Goal: Download file/media

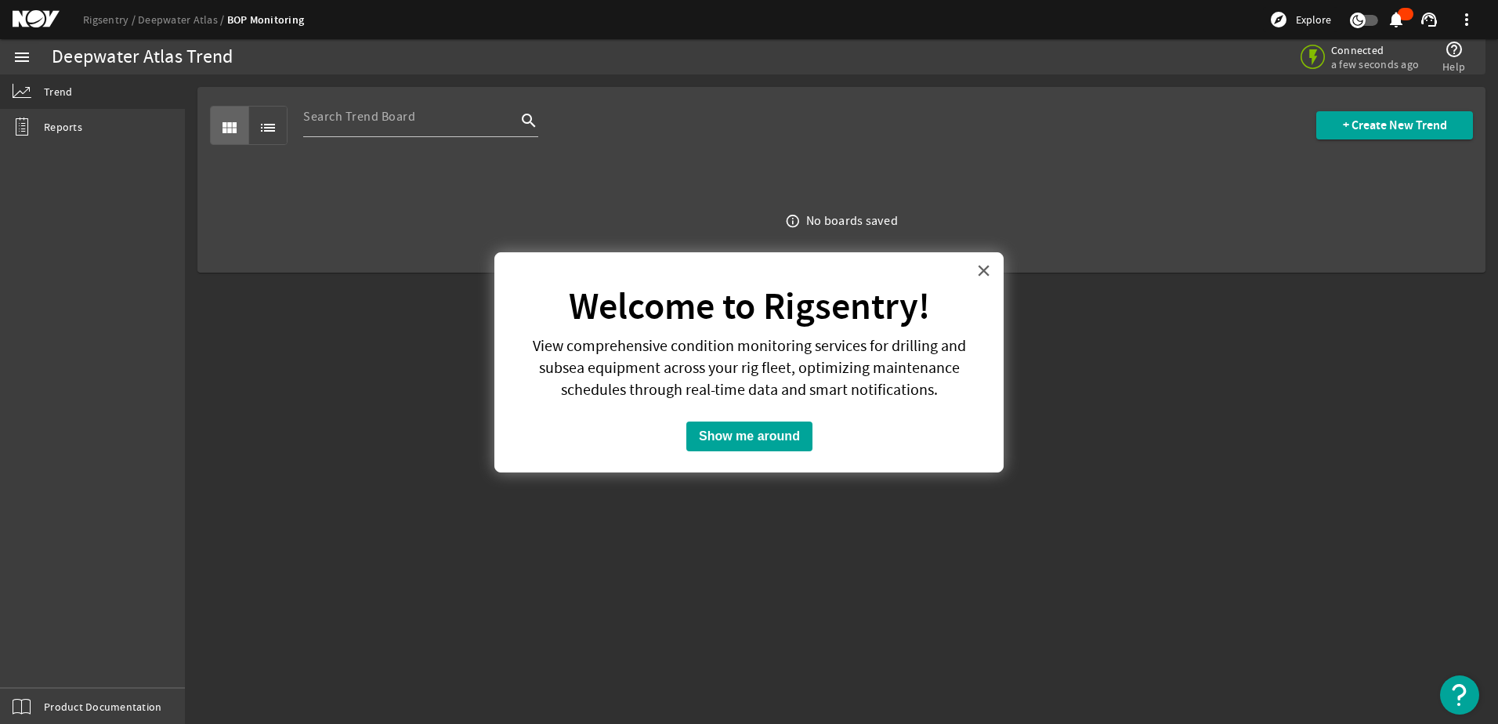
click at [990, 266] on button "×" at bounding box center [983, 270] width 15 height 25
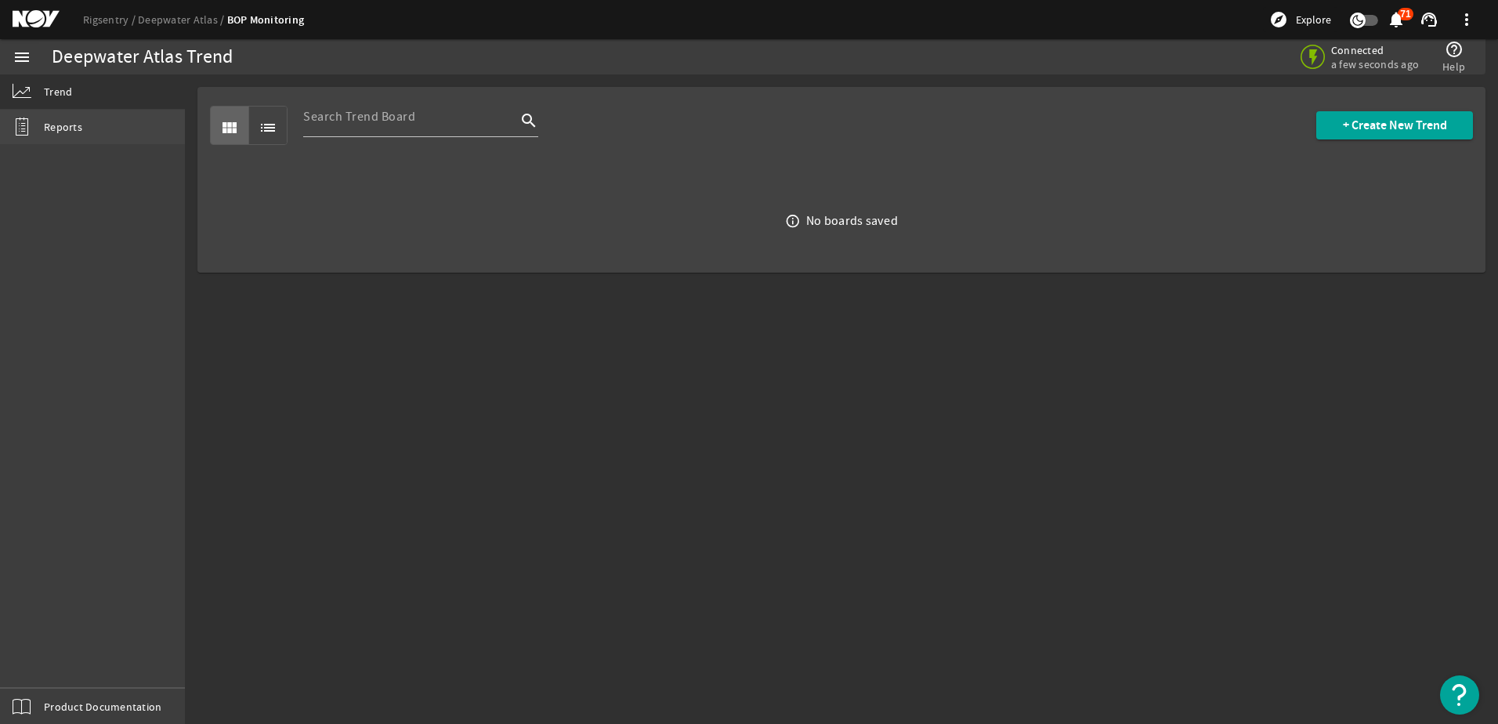
click at [53, 129] on span "Reports" at bounding box center [63, 127] width 38 height 16
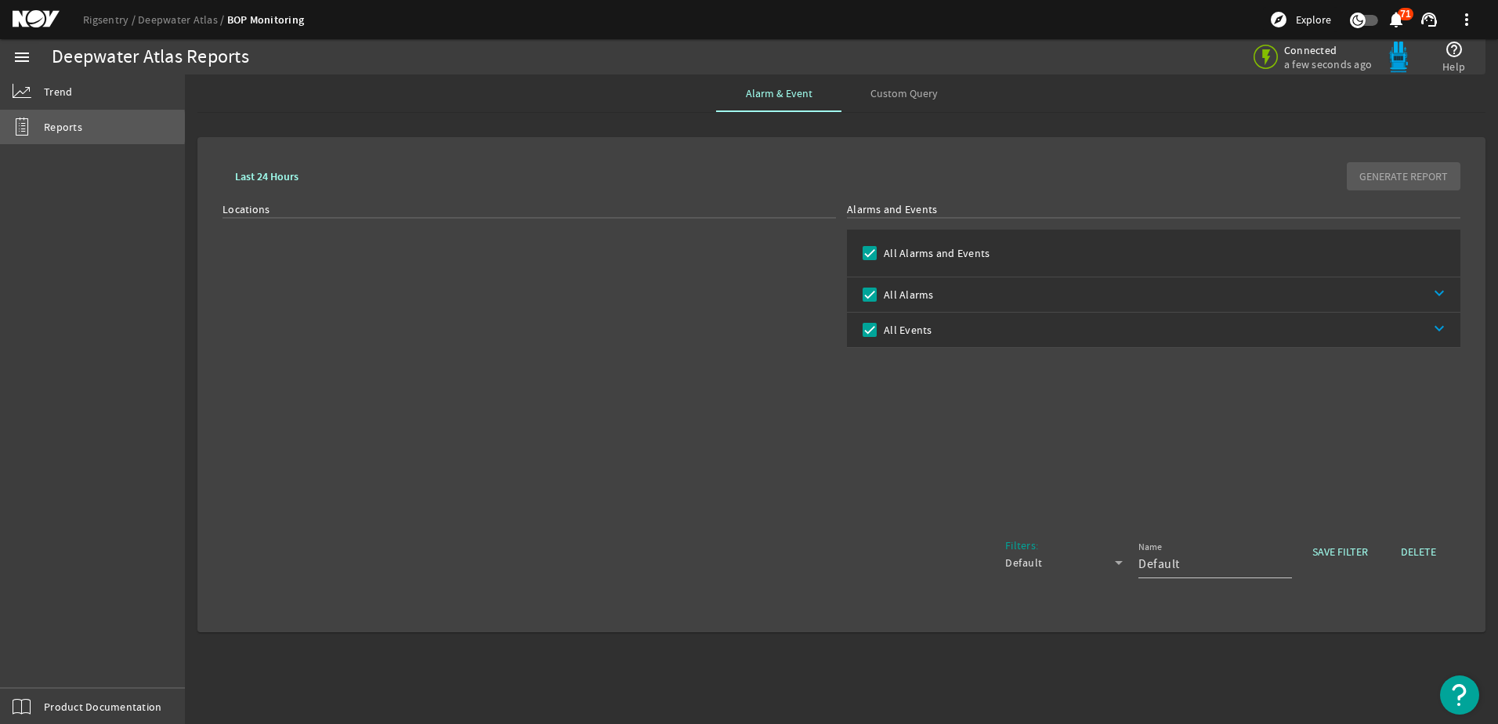
click at [56, 127] on span "Reports" at bounding box center [63, 127] width 38 height 16
click at [29, 60] on mat-icon "menu" at bounding box center [22, 57] width 19 height 19
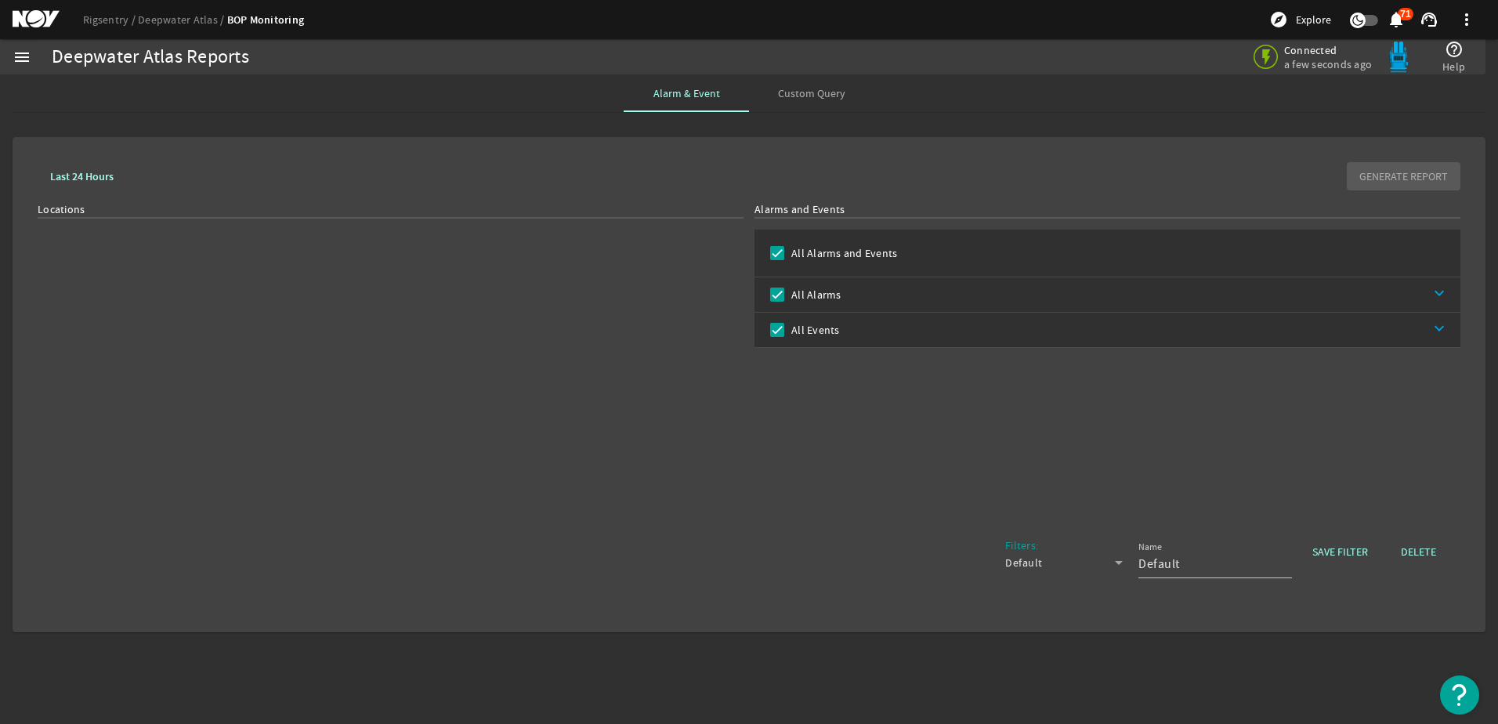
click at [29, 60] on mat-icon "menu" at bounding box center [22, 57] width 19 height 19
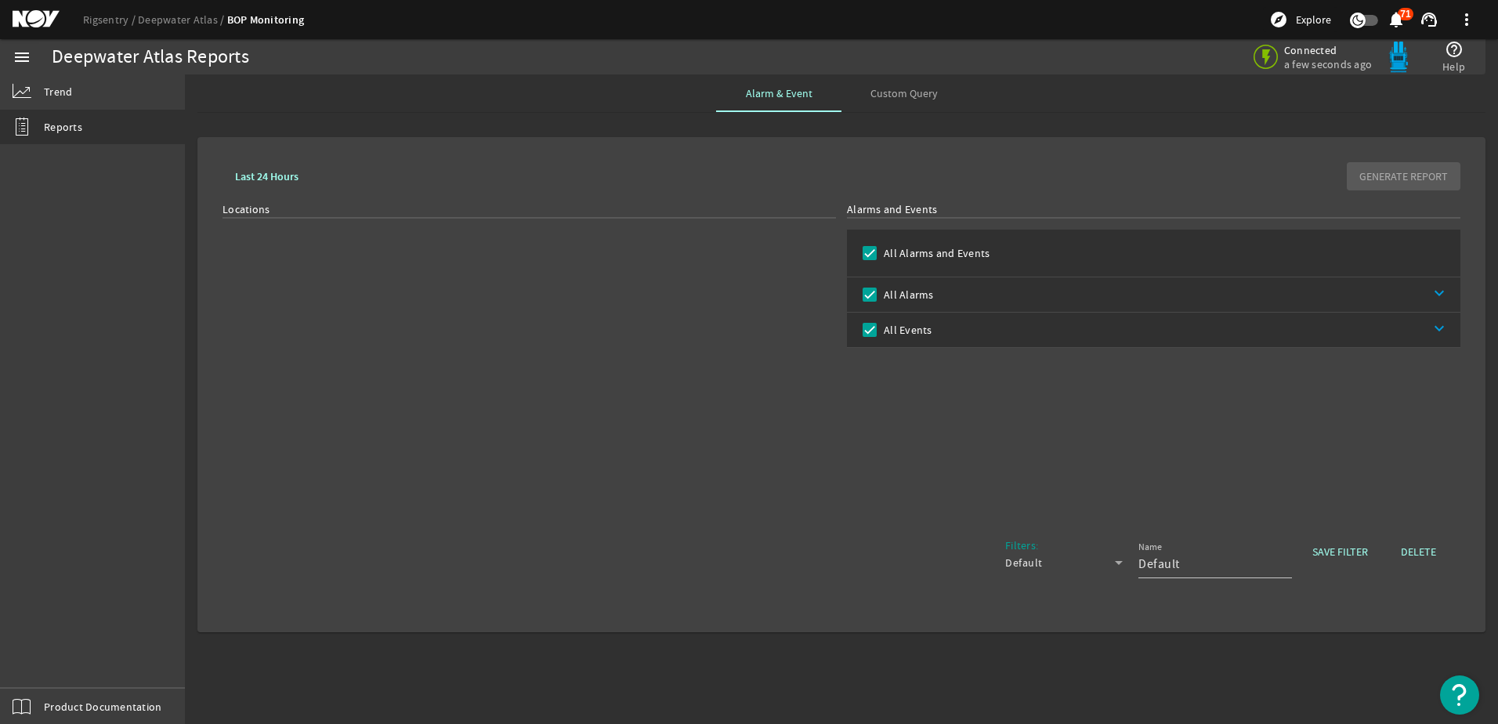
click at [882, 89] on span "Custom Query" at bounding box center [904, 93] width 67 height 11
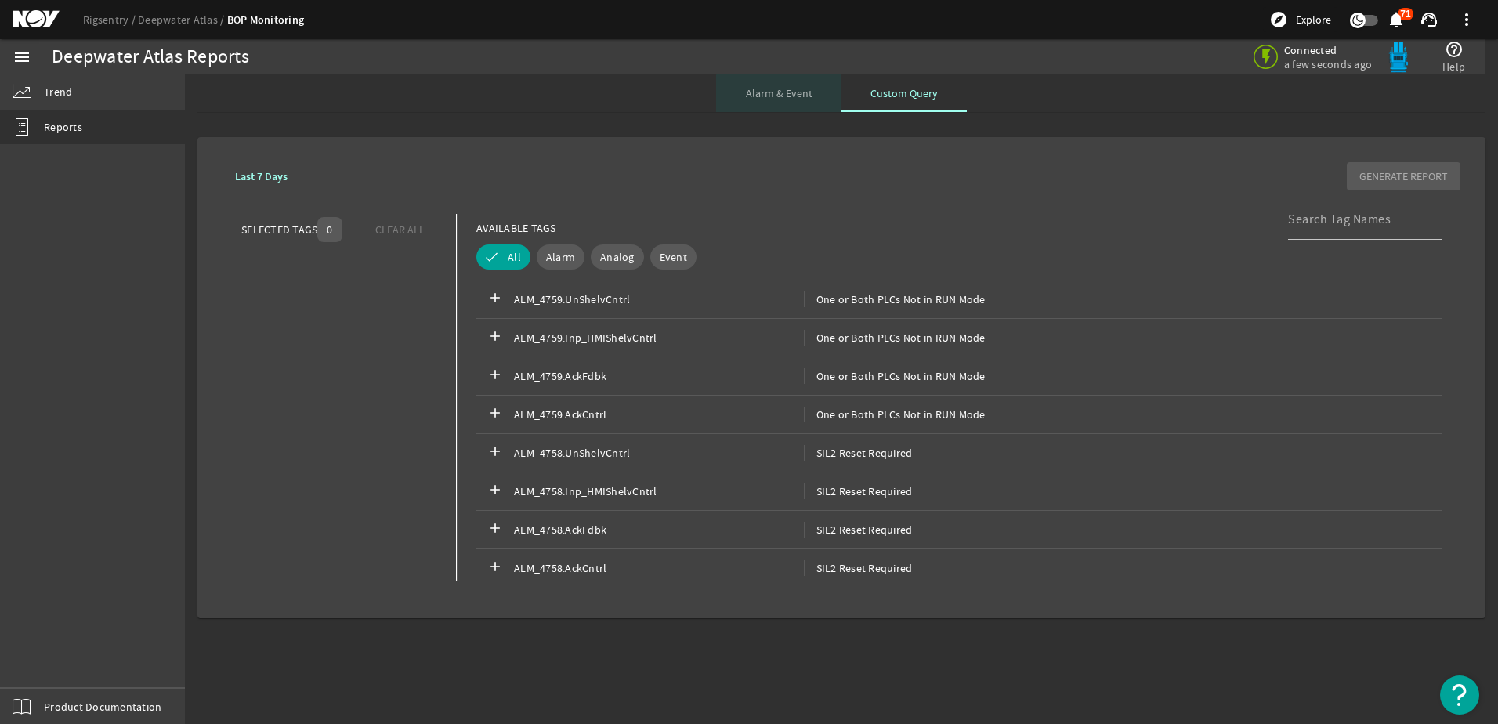
click at [800, 103] on span "Alarm & Event" at bounding box center [779, 93] width 67 height 38
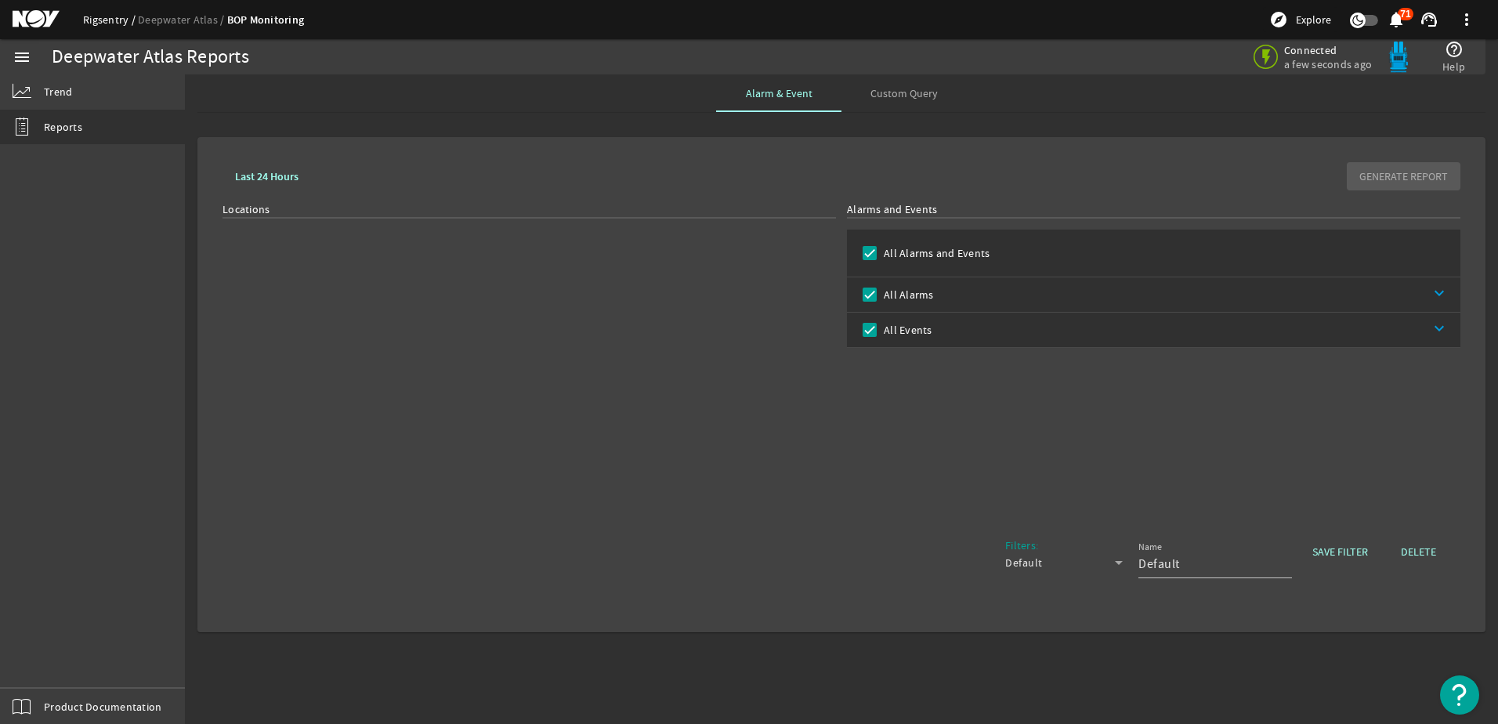
click at [97, 25] on link "Rigsentry" at bounding box center [110, 20] width 55 height 14
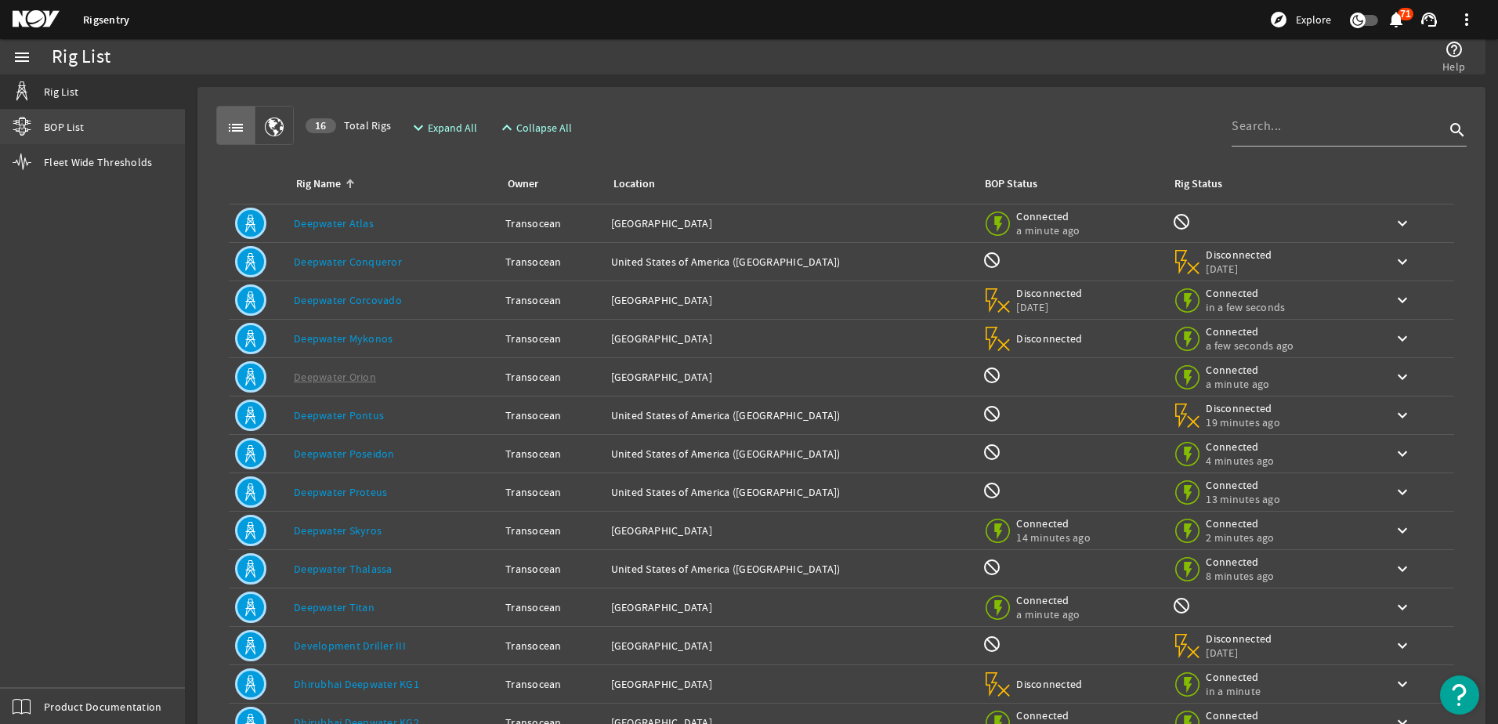
click at [58, 136] on link "BOP List" at bounding box center [92, 127] width 185 height 34
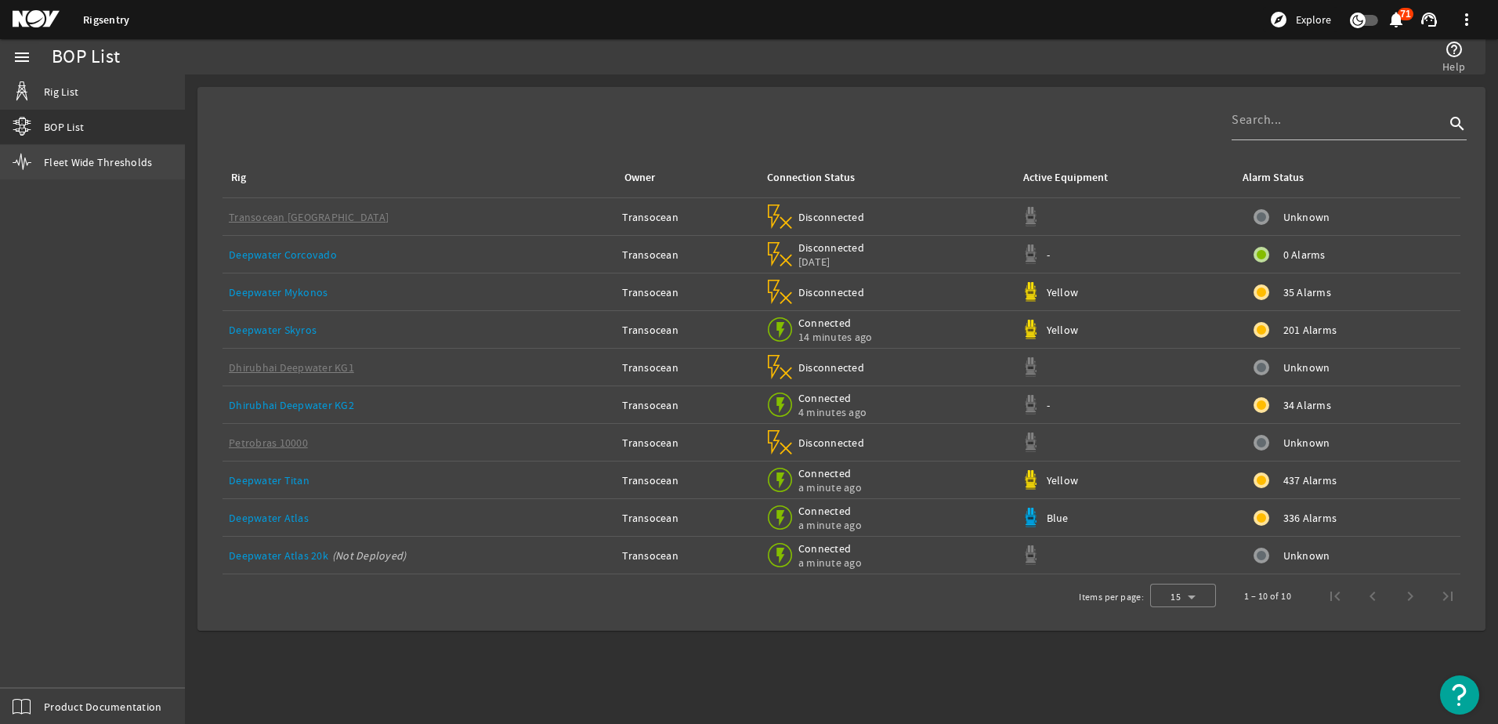
click at [72, 160] on span "Fleet Wide Thresholds" at bounding box center [98, 162] width 108 height 16
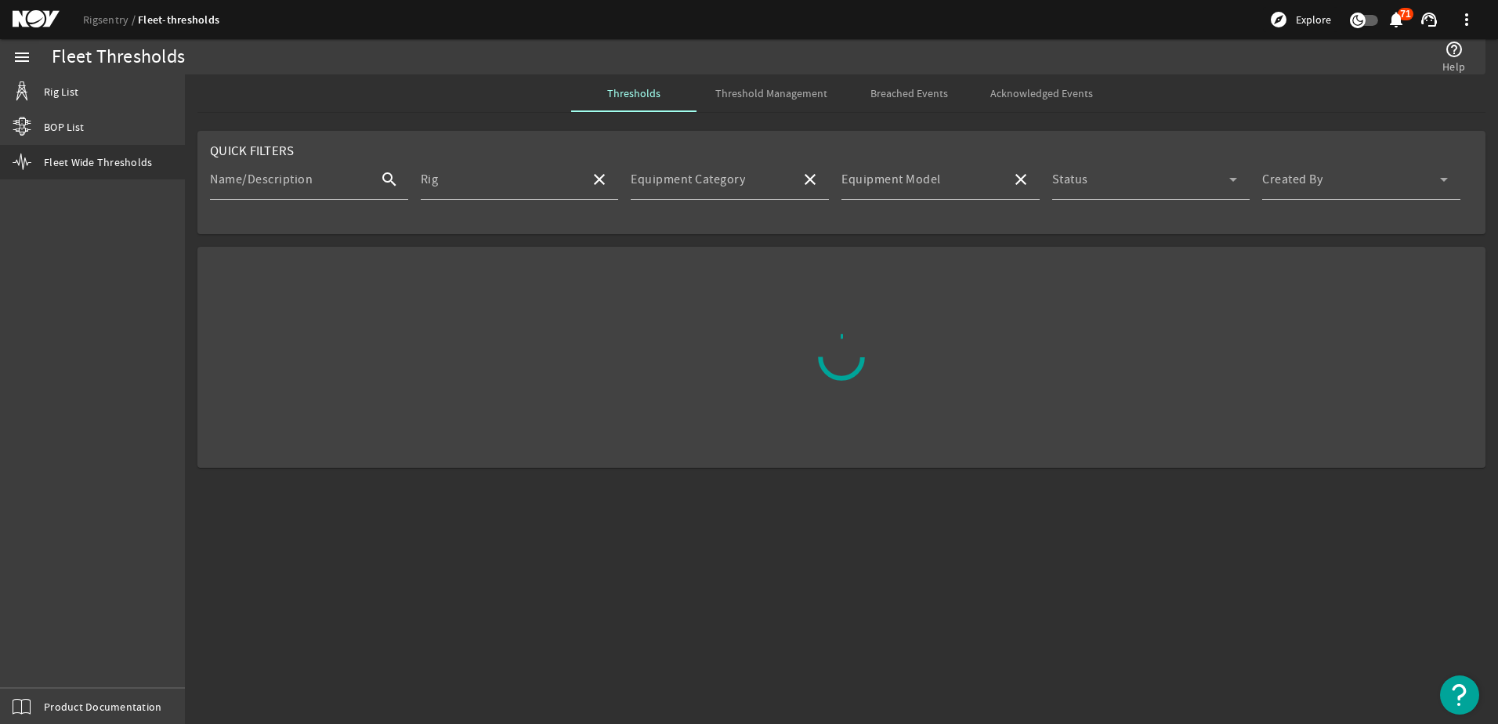
click at [28, 7] on div "Rigsentry Fleet-thresholds explore Explore notifications 71 support_agent more_…" at bounding box center [749, 19] width 1498 height 39
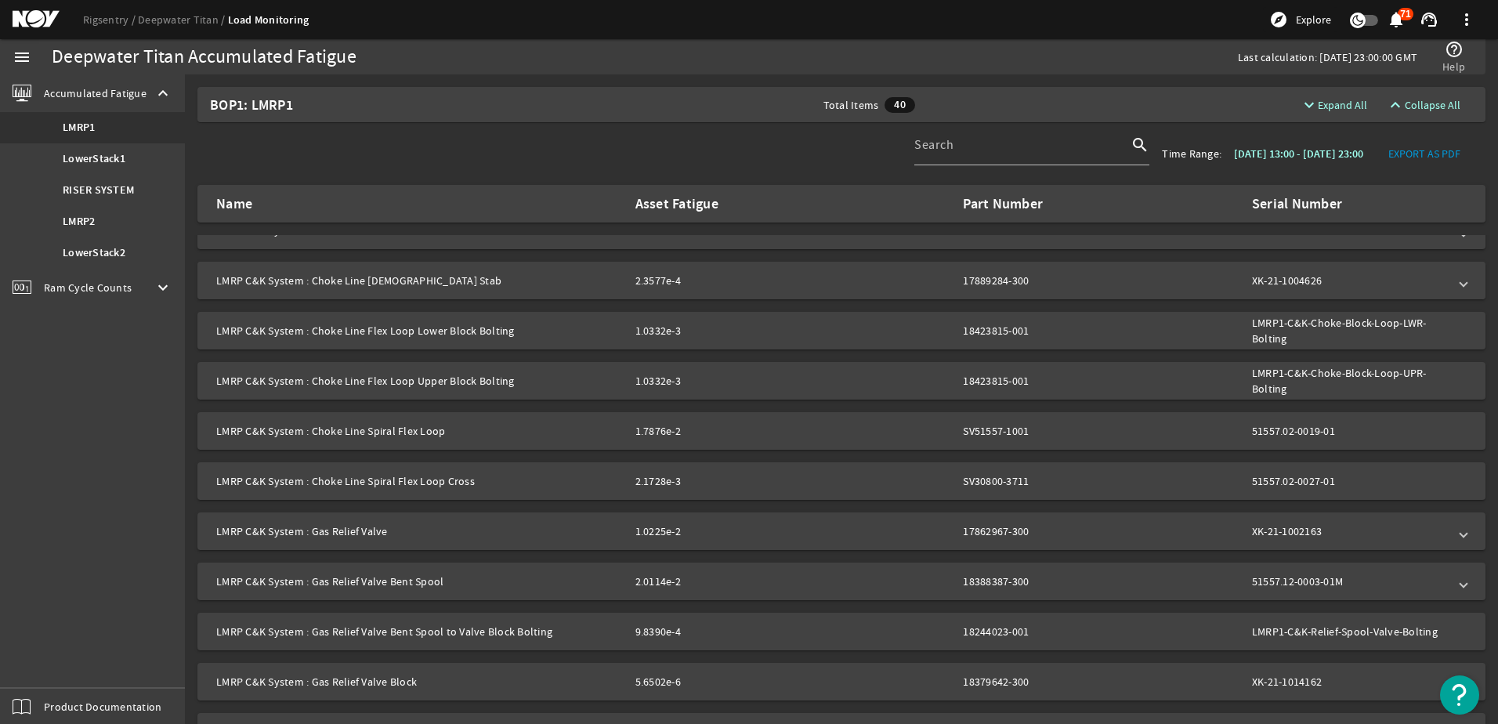
scroll to position [470, 0]
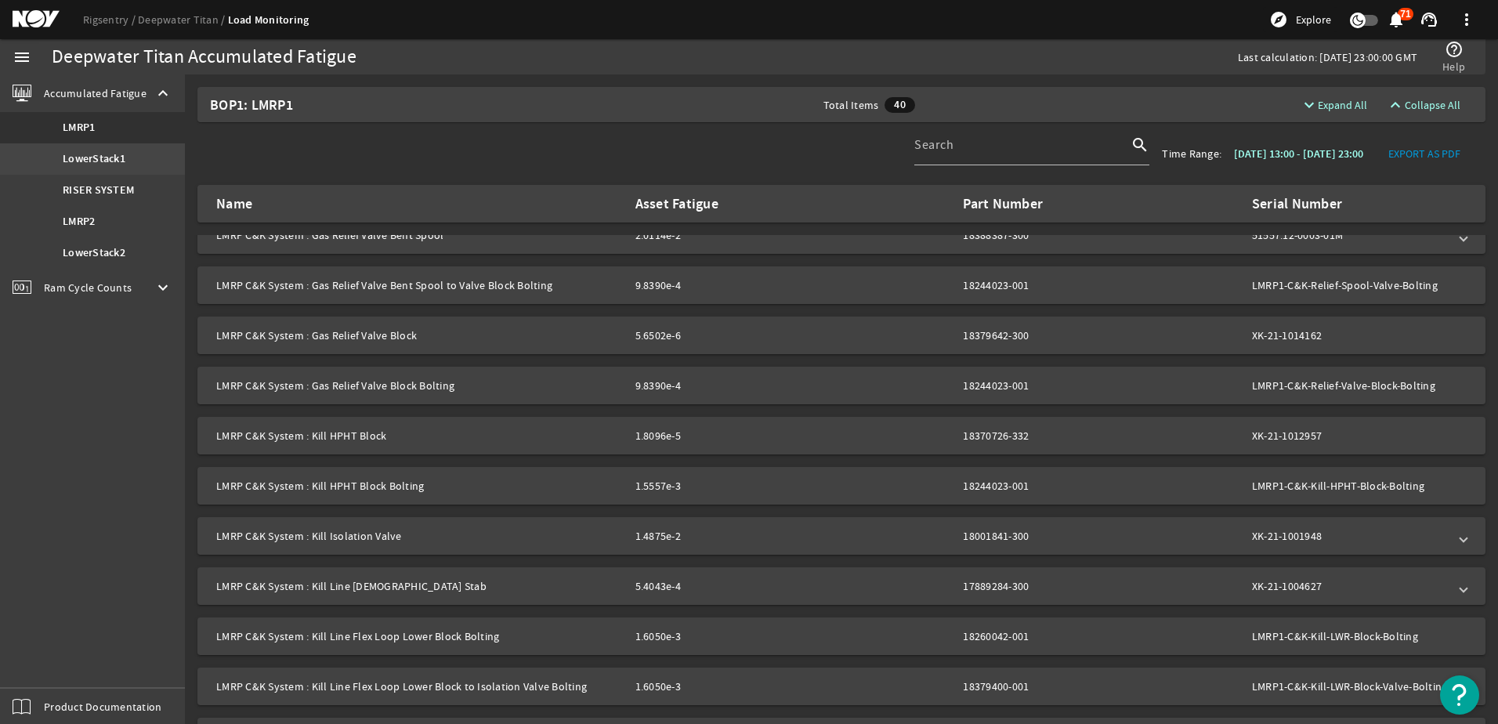
click at [97, 168] on link "LowerStack1" at bounding box center [92, 158] width 185 height 31
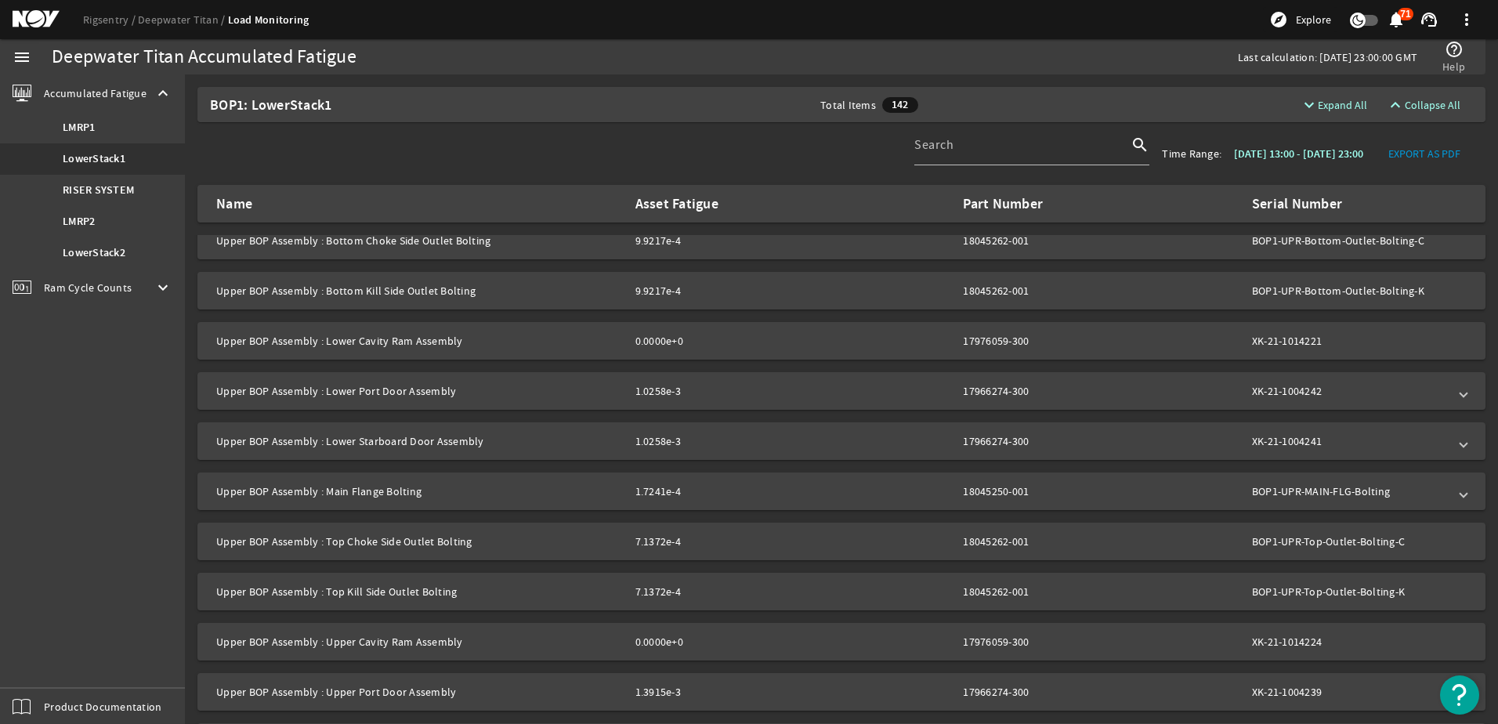
scroll to position [2062, 0]
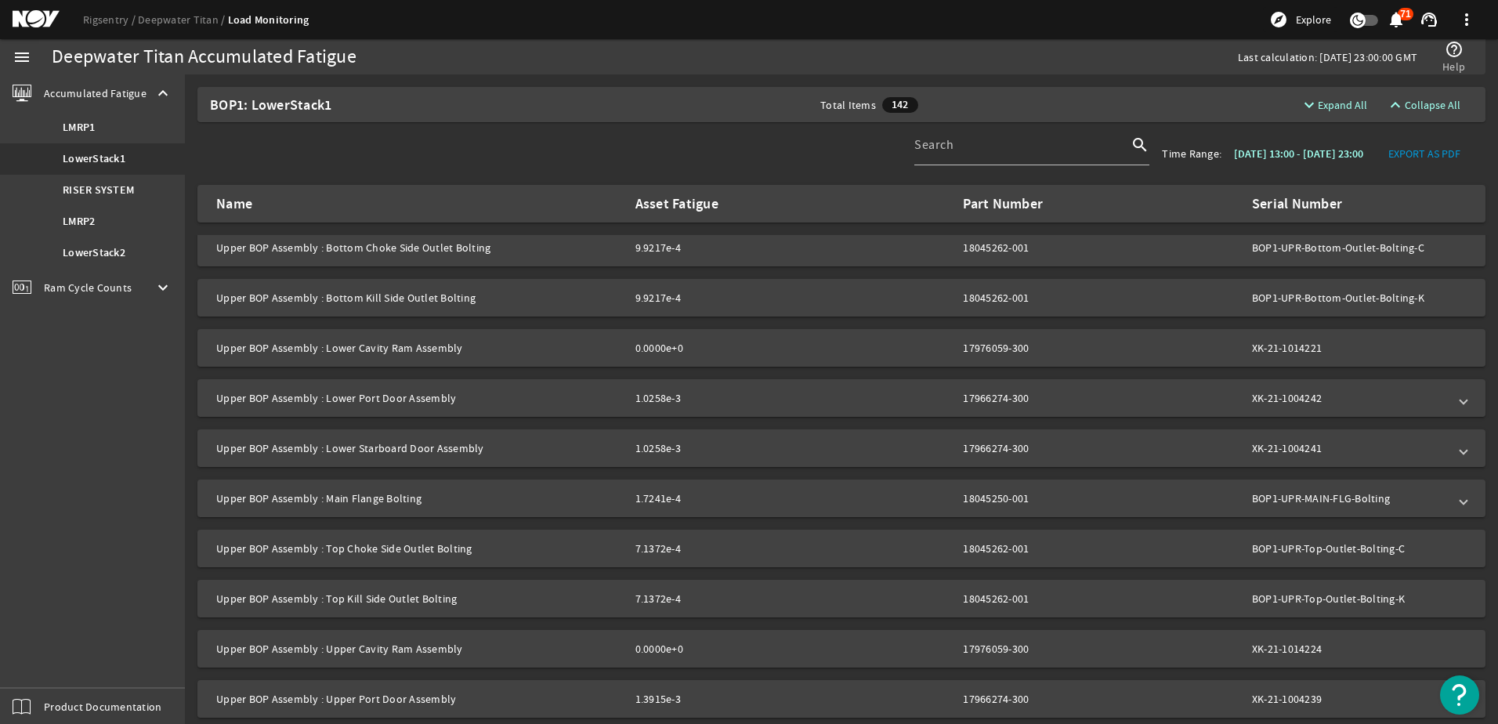
click at [534, 345] on mat-panel-title "Upper BOP Assembly : Lower Cavity Ram Assembly" at bounding box center [419, 348] width 407 height 16
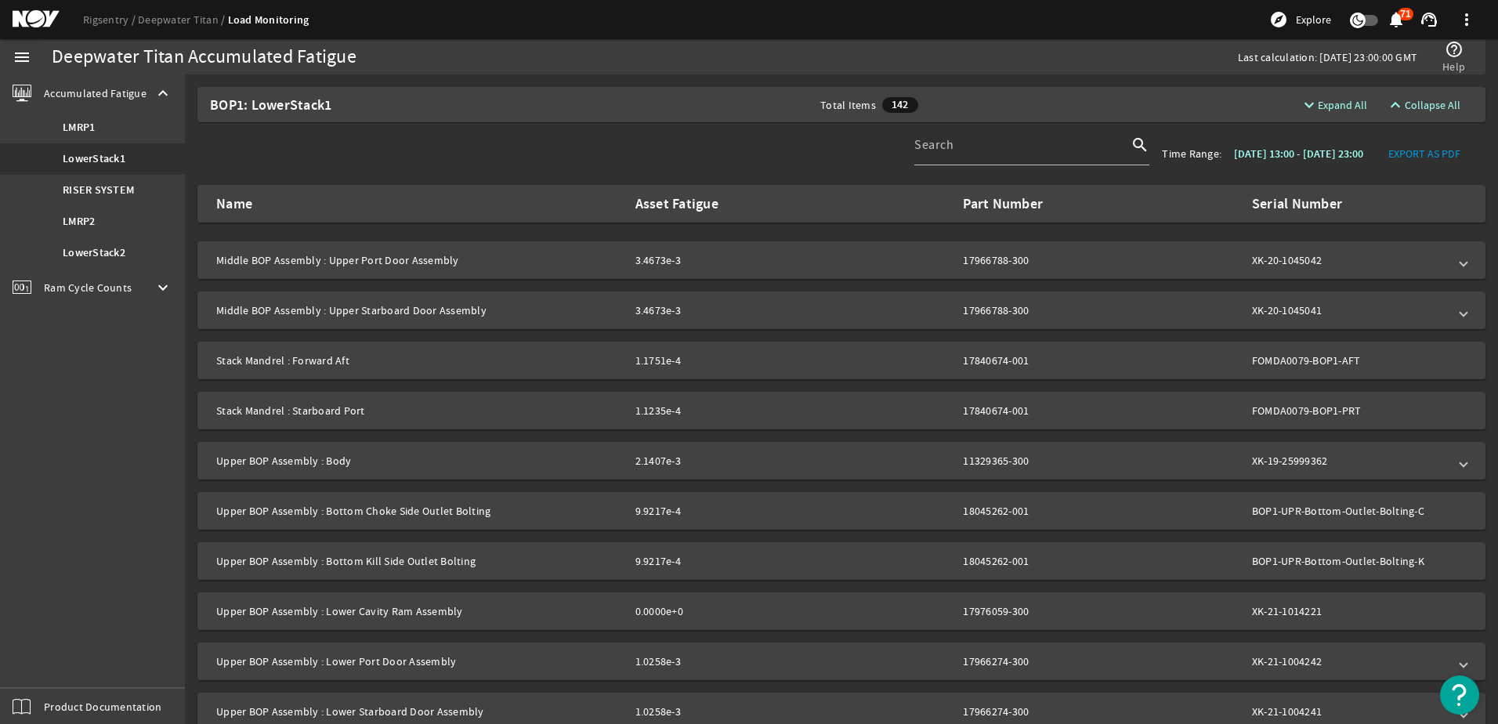
scroll to position [1749, 0]
click at [114, 255] on b "LowerStack2" at bounding box center [94, 253] width 63 height 16
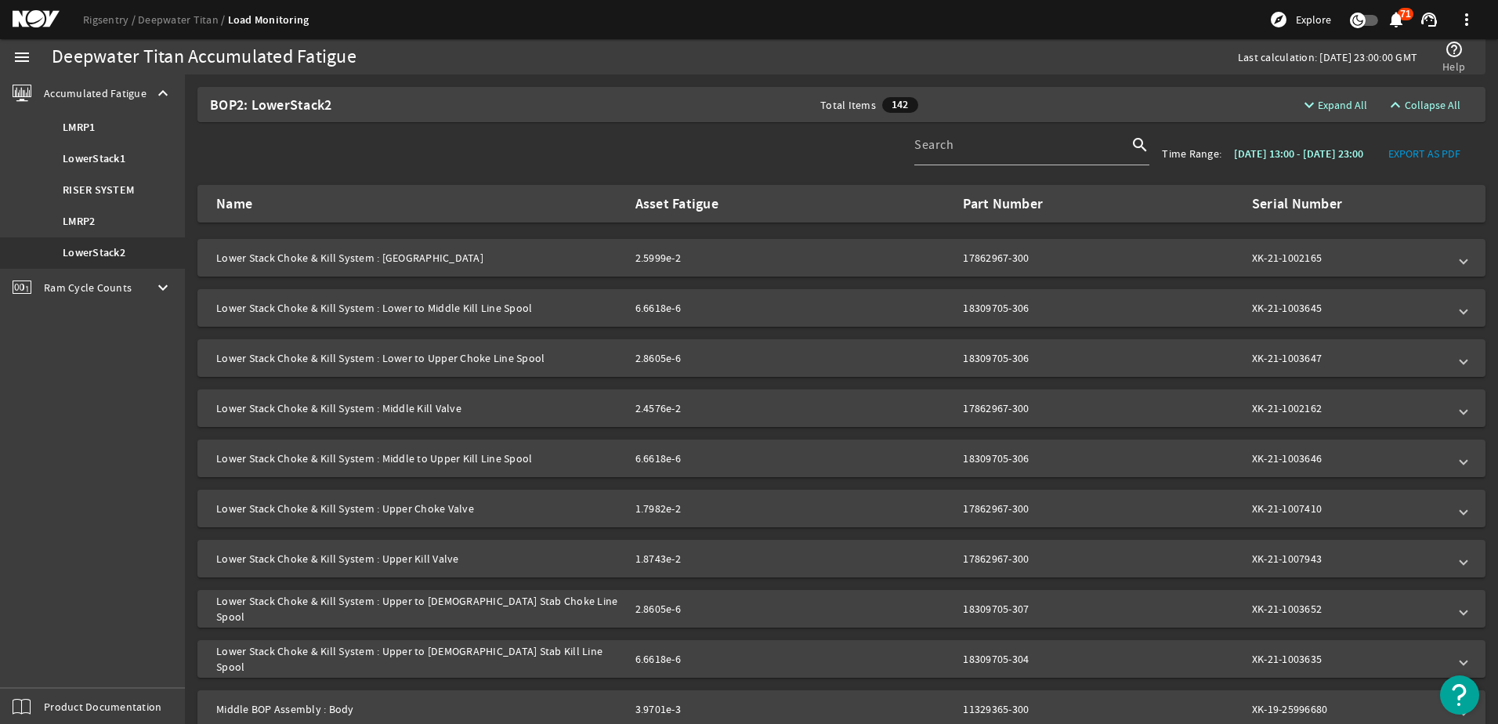
scroll to position [809, 0]
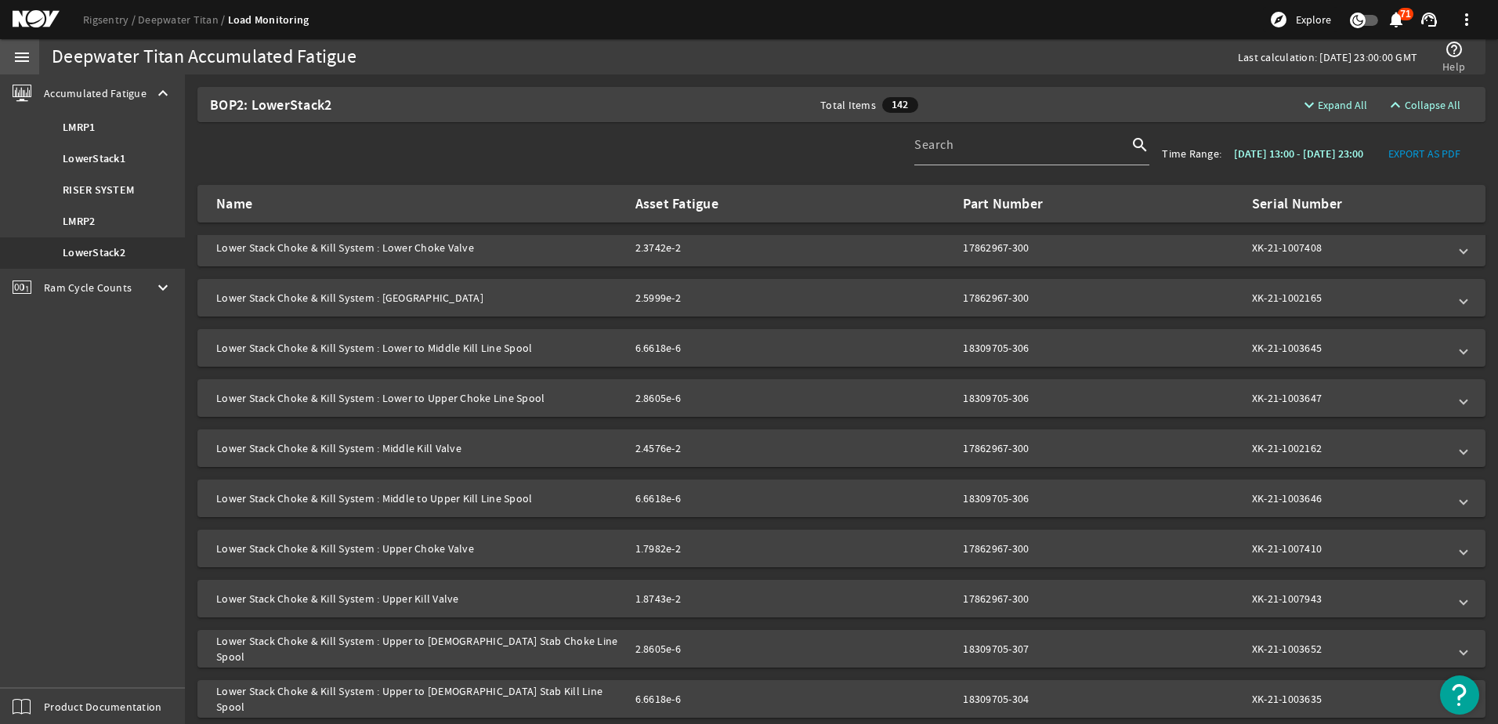
click at [22, 52] on mat-icon "menu" at bounding box center [22, 57] width 19 height 19
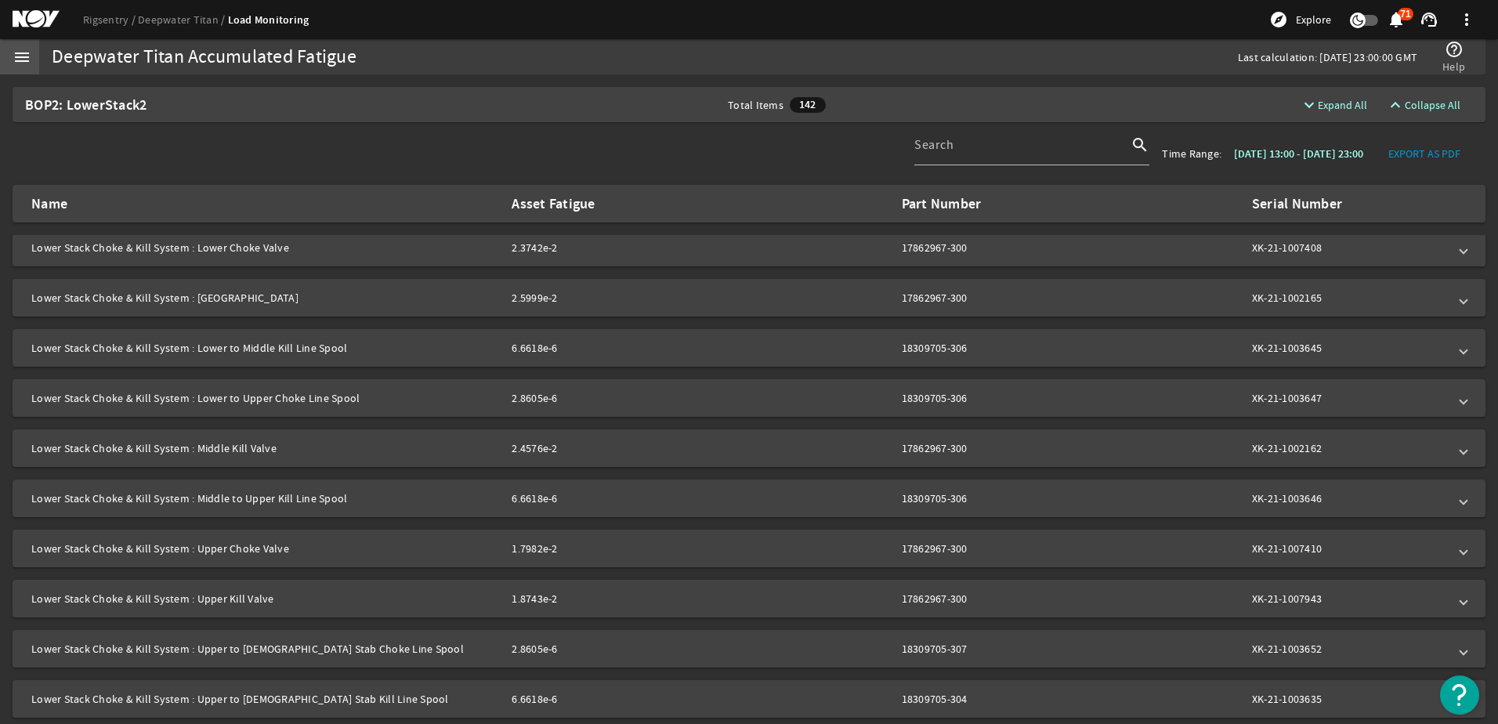
click at [24, 53] on mat-icon "menu" at bounding box center [22, 57] width 19 height 19
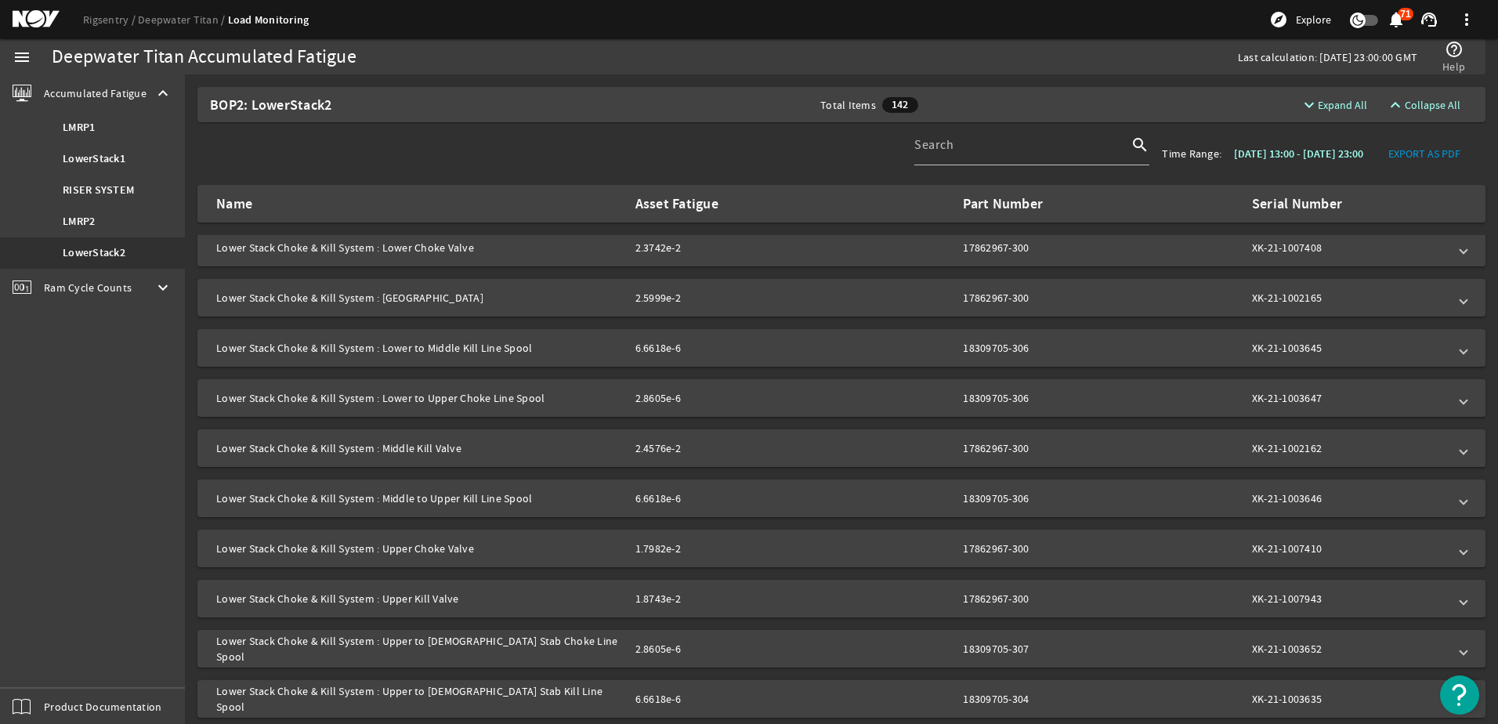
click at [137, 63] on div "Deepwater Titan Accumulated Fatigue" at bounding box center [204, 57] width 305 height 16
click at [97, 18] on link "Rigsentry" at bounding box center [110, 20] width 55 height 14
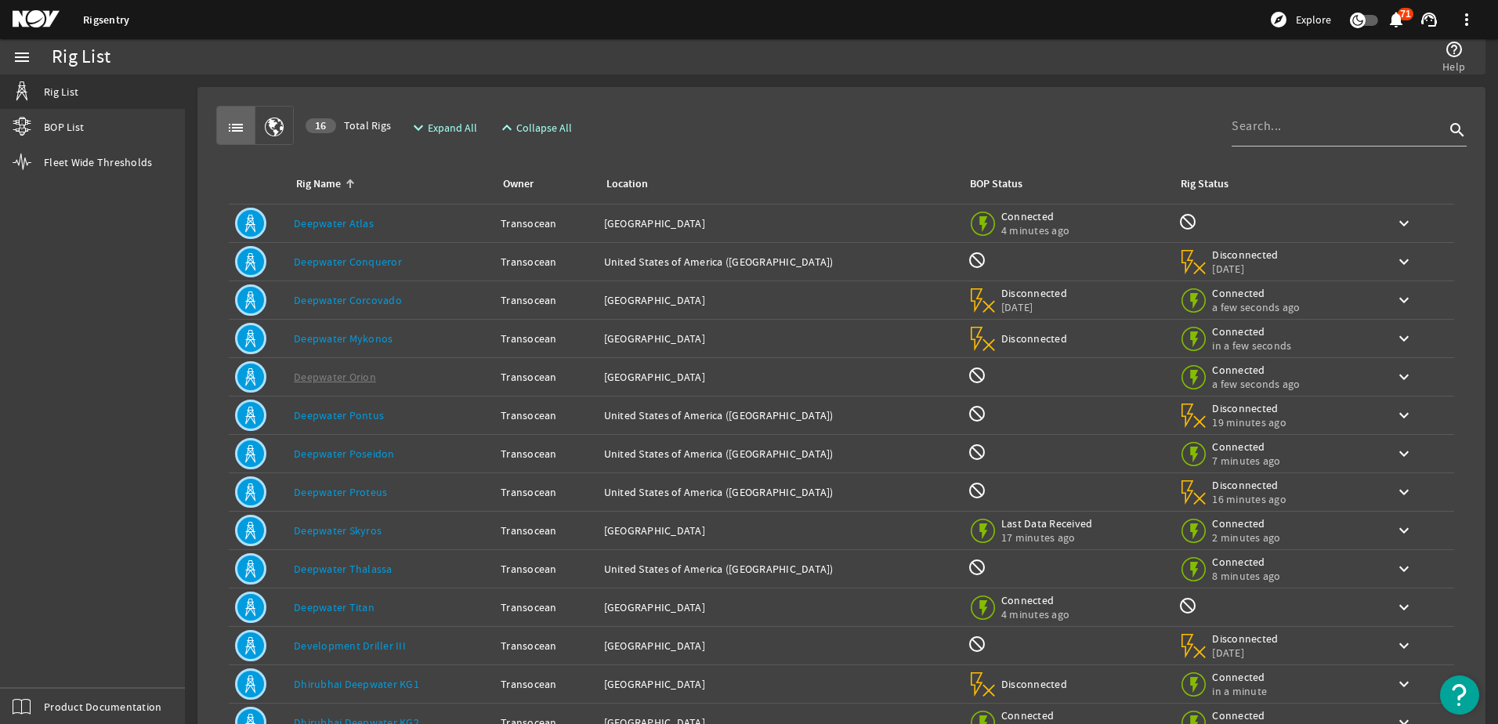
click at [345, 223] on link "Deepwater Atlas" at bounding box center [334, 223] width 80 height 14
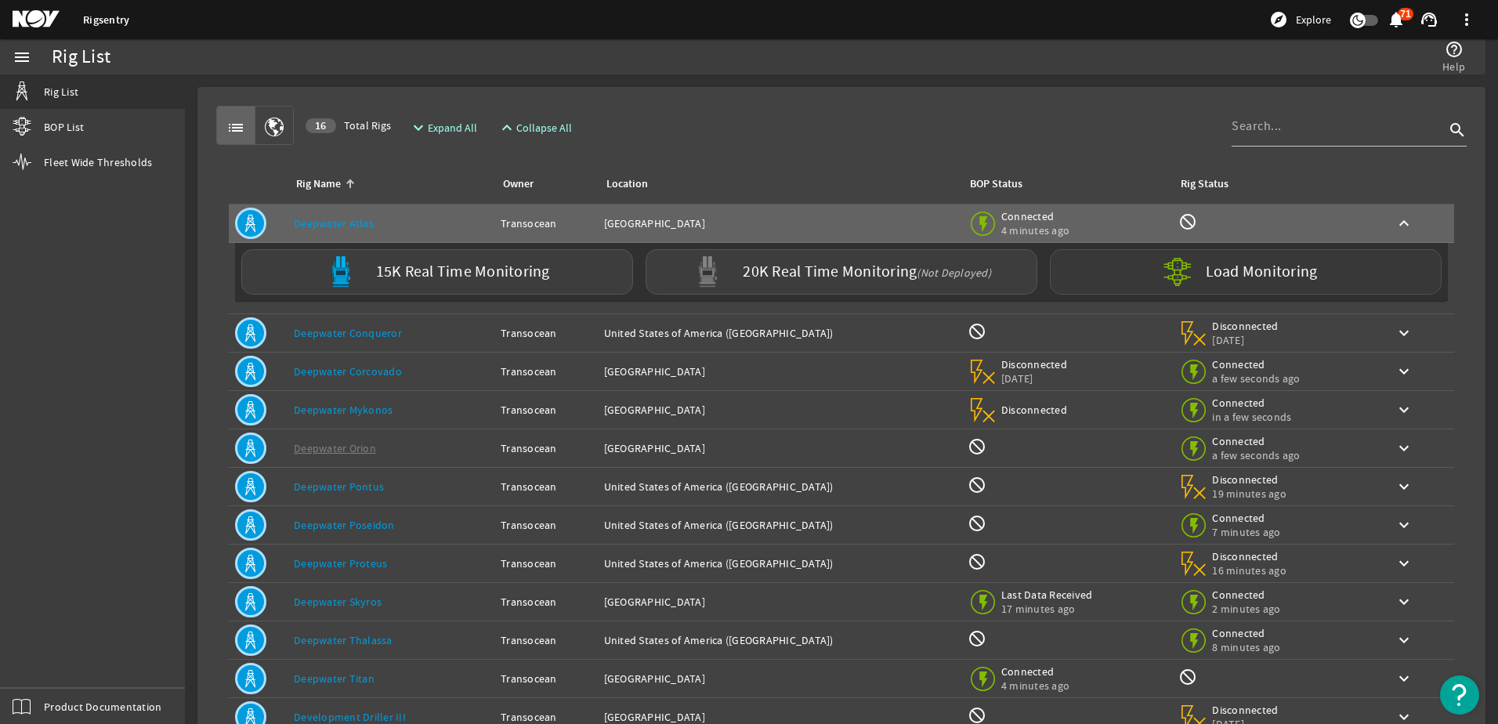
click at [1169, 268] on mat-icon at bounding box center [1190, 272] width 56 height 56
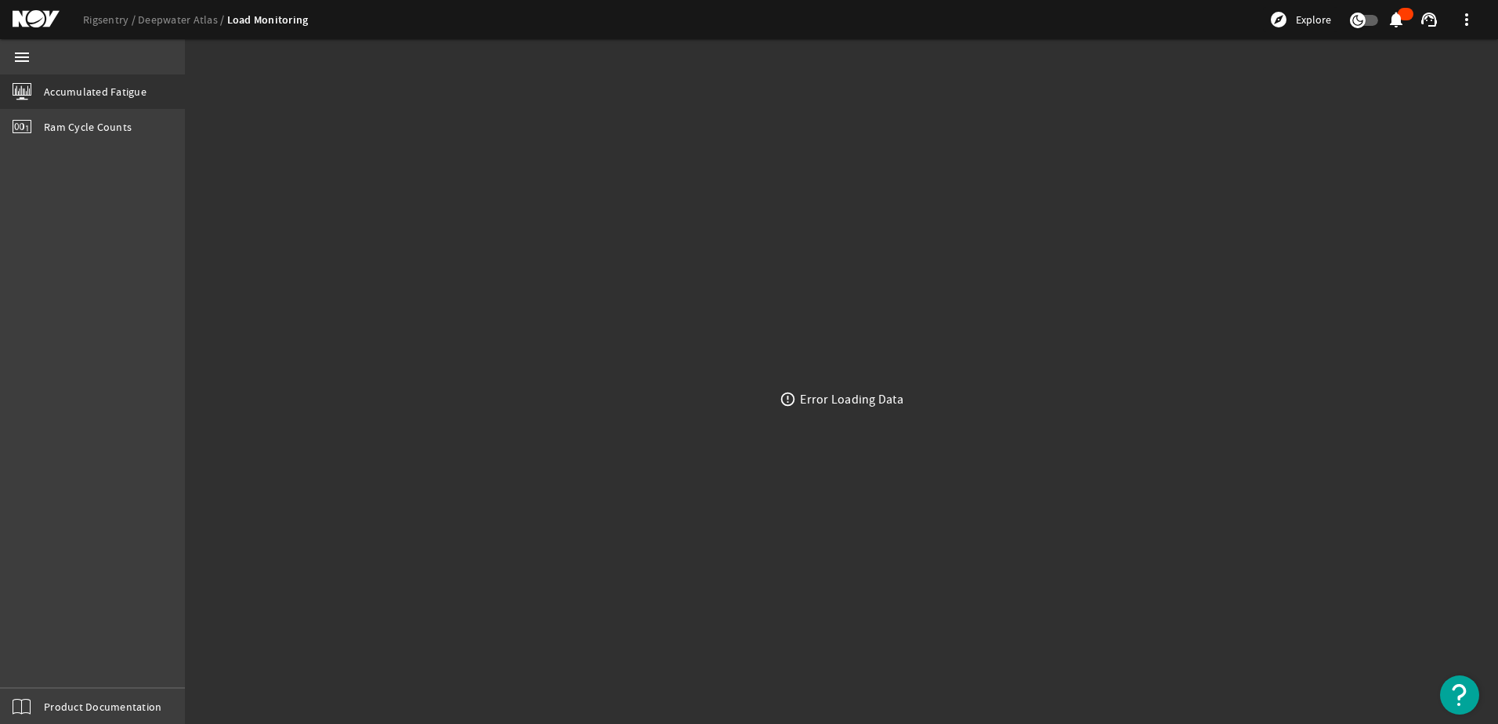
click at [16, 66] on mat-icon "menu" at bounding box center [22, 57] width 19 height 19
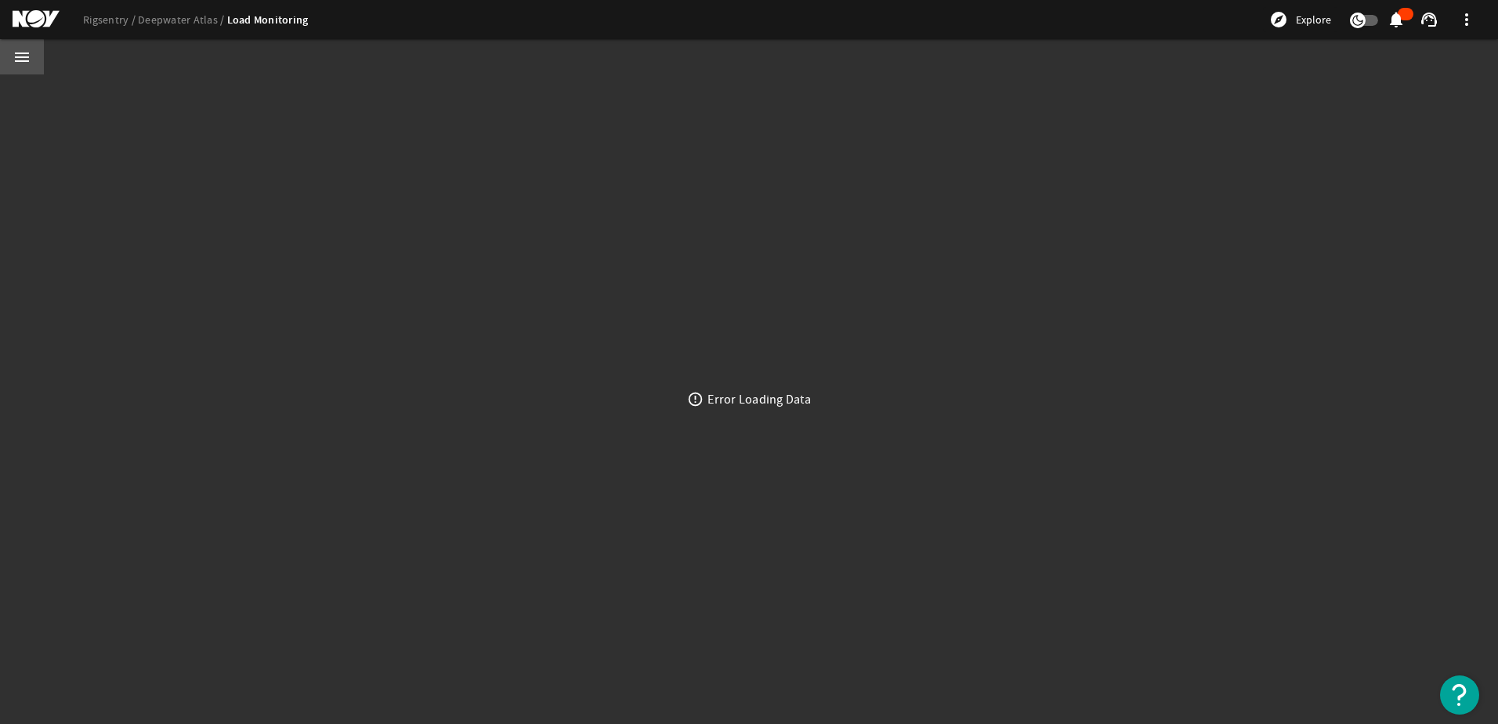
click at [18, 61] on mat-icon "menu" at bounding box center [22, 57] width 19 height 19
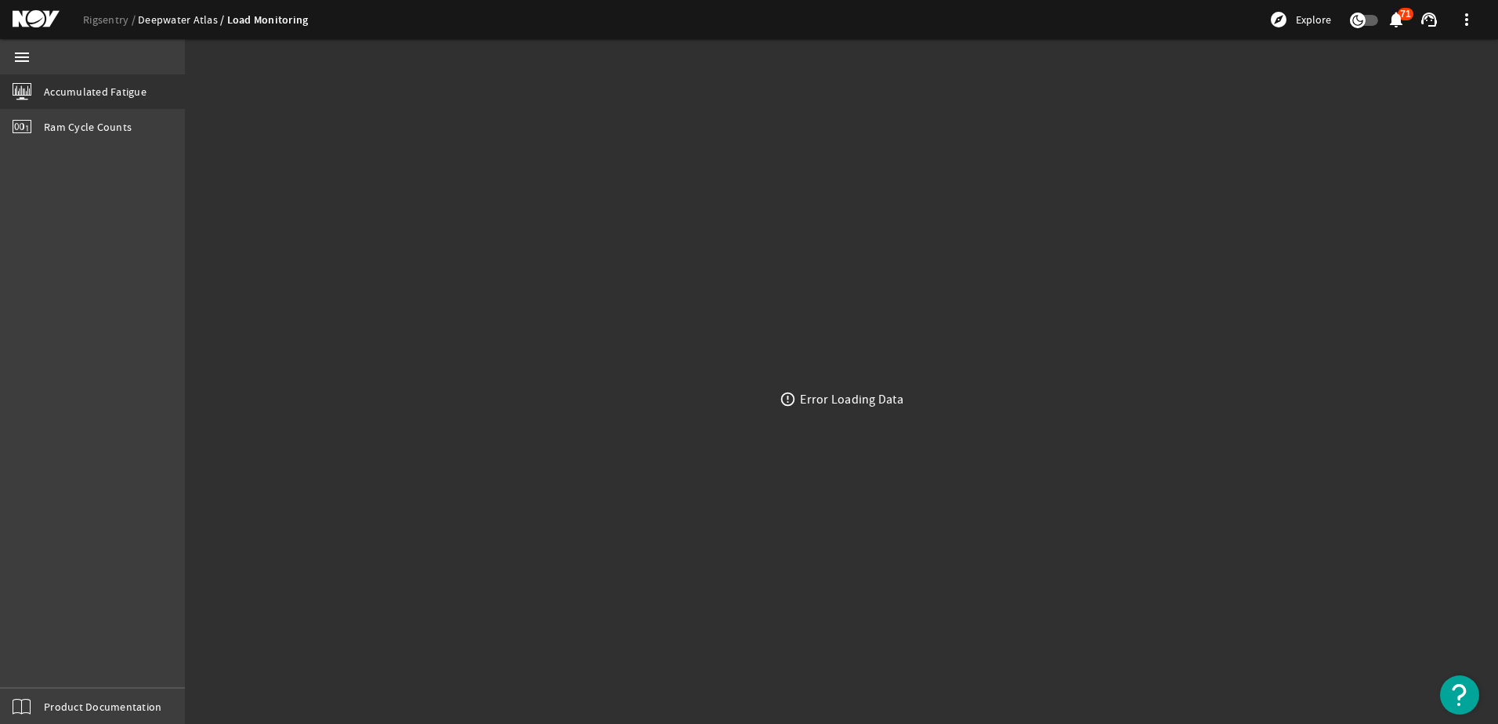
click at [150, 13] on link "Deepwater Atlas" at bounding box center [182, 20] width 89 height 14
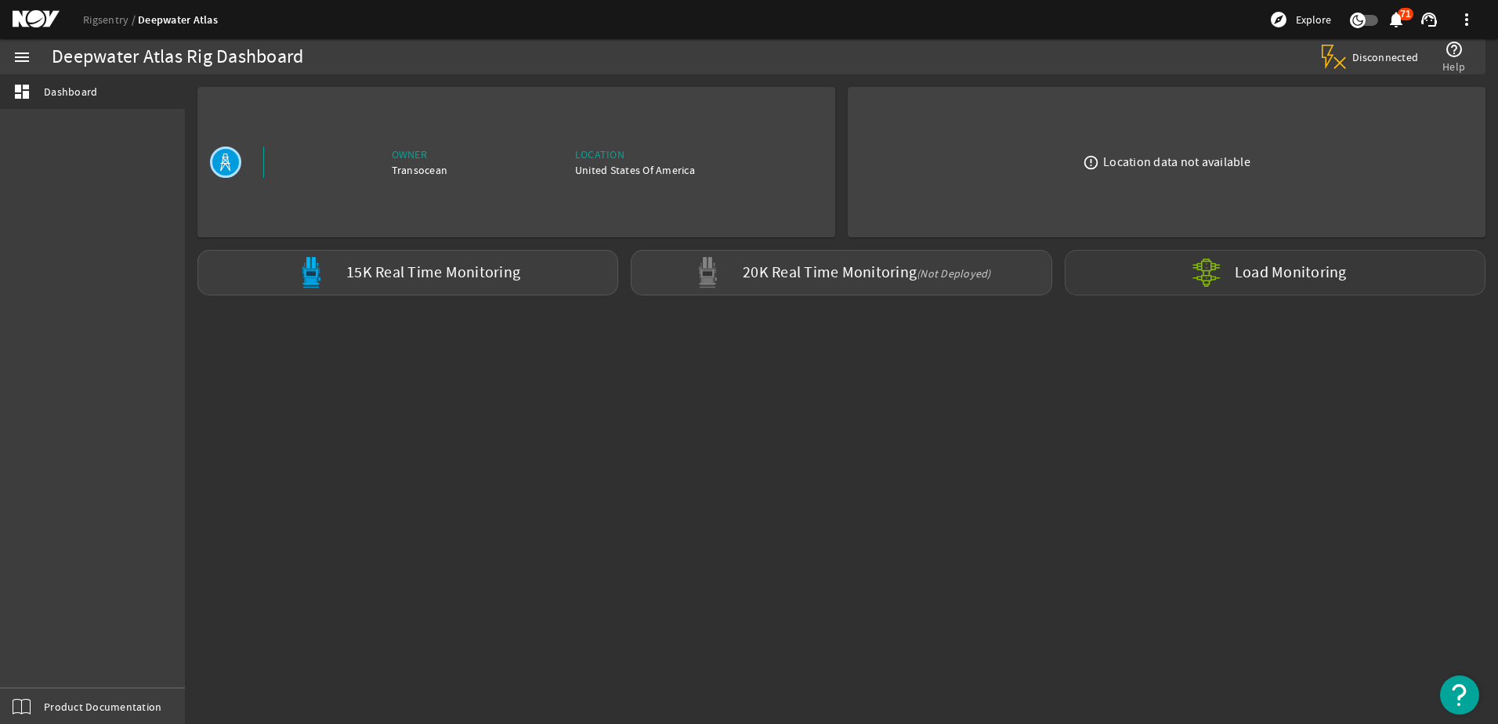
click at [1276, 275] on label "Load Monitoring" at bounding box center [1291, 273] width 112 height 16
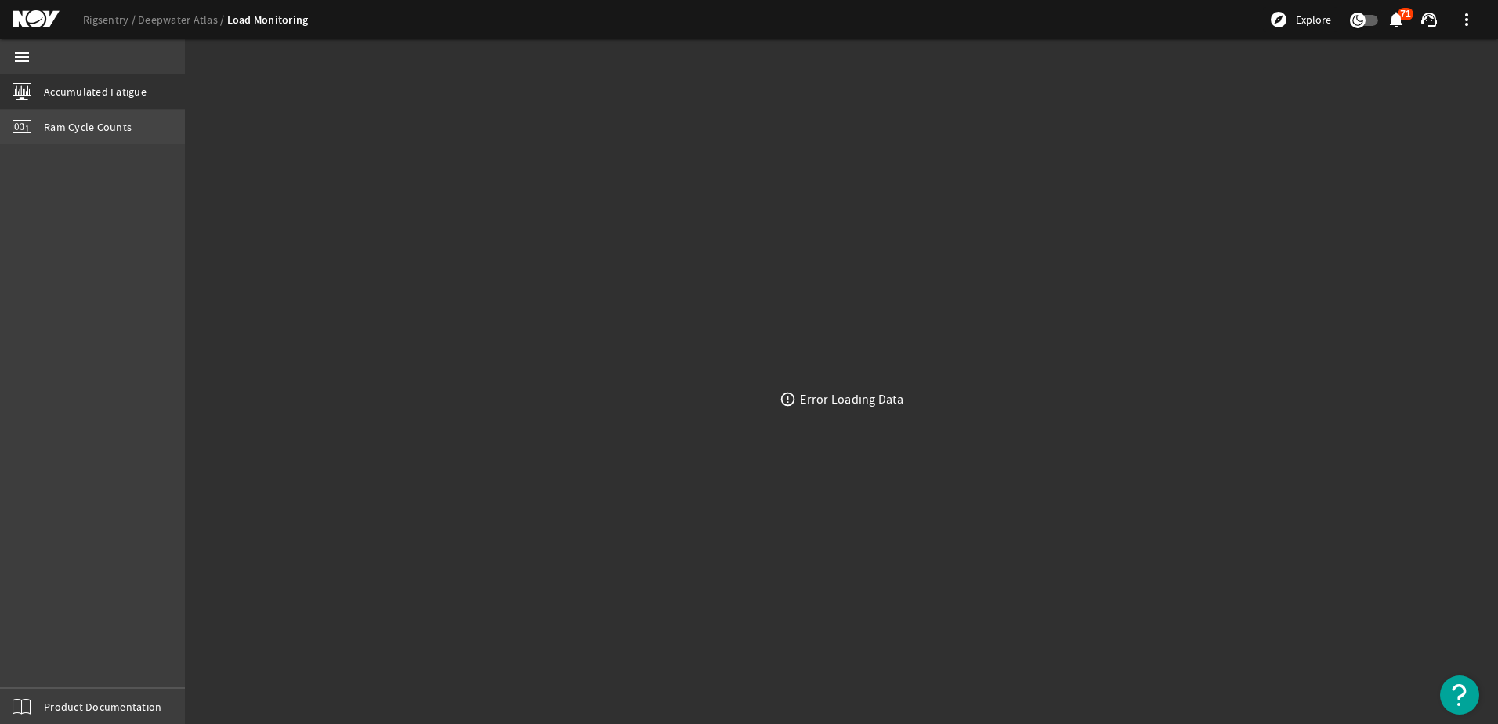
click at [94, 127] on span "Ram Cycle Counts" at bounding box center [88, 127] width 88 height 16
click at [86, 106] on link "Accumulated Fatigue" at bounding box center [92, 91] width 185 height 34
click at [157, 20] on link "Deepwater Atlas" at bounding box center [182, 20] width 89 height 14
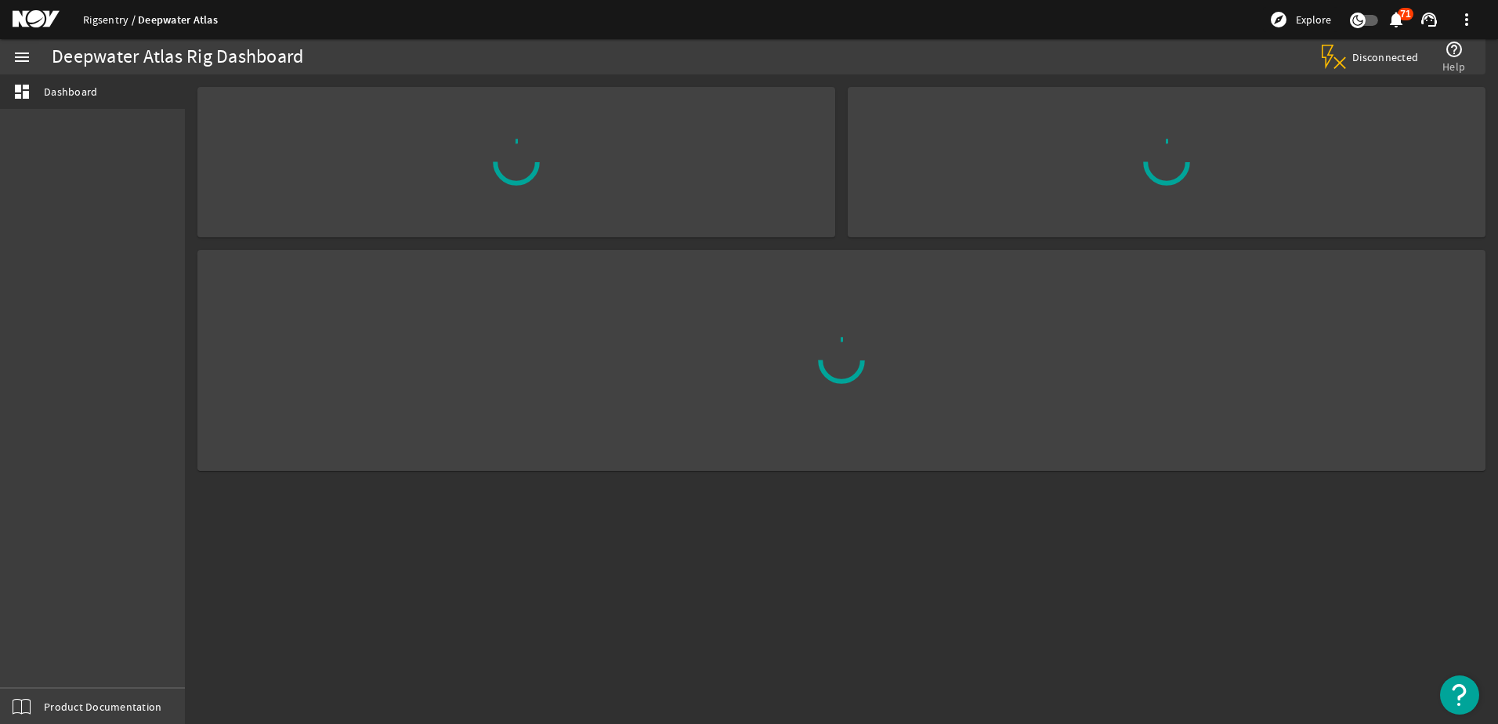
click at [106, 24] on link "Rigsentry" at bounding box center [110, 20] width 55 height 14
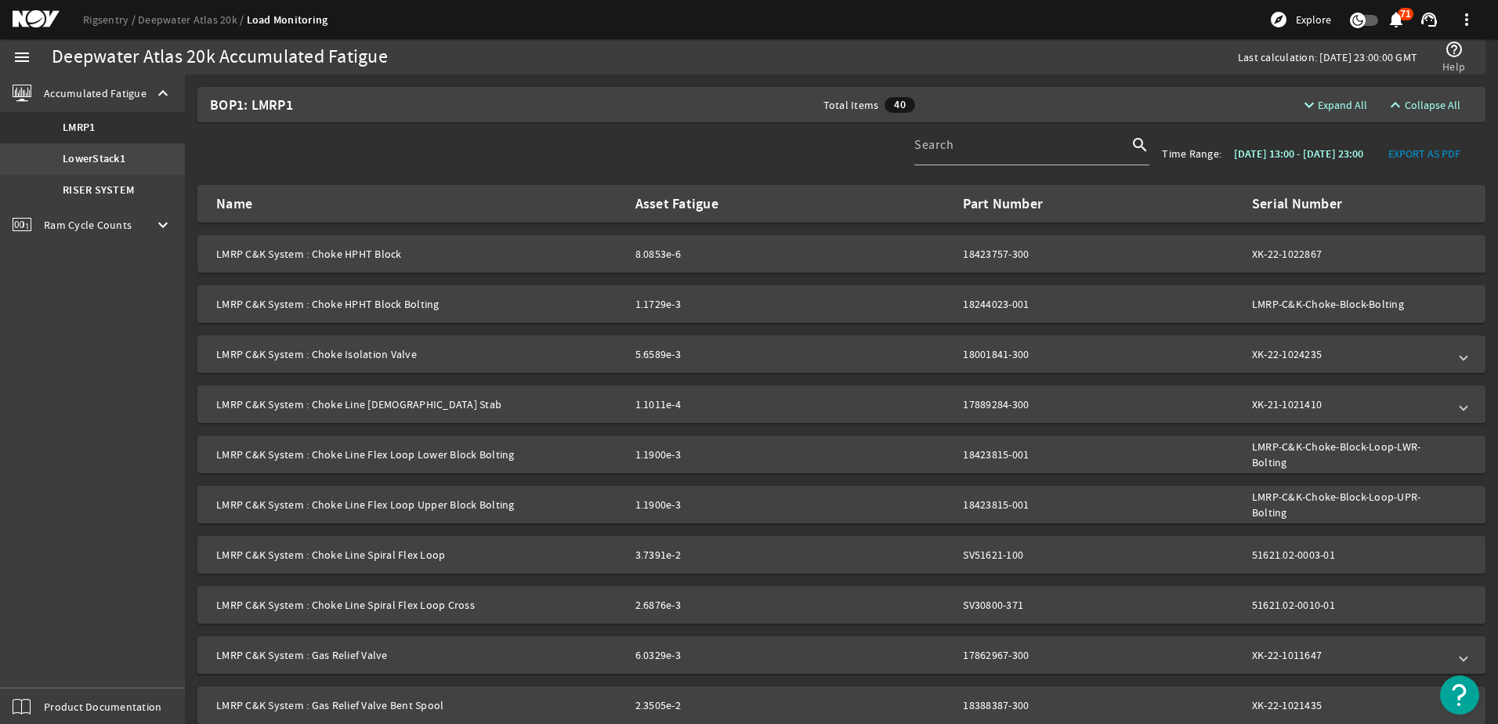
click at [115, 161] on b "LowerStack1" at bounding box center [94, 159] width 63 height 16
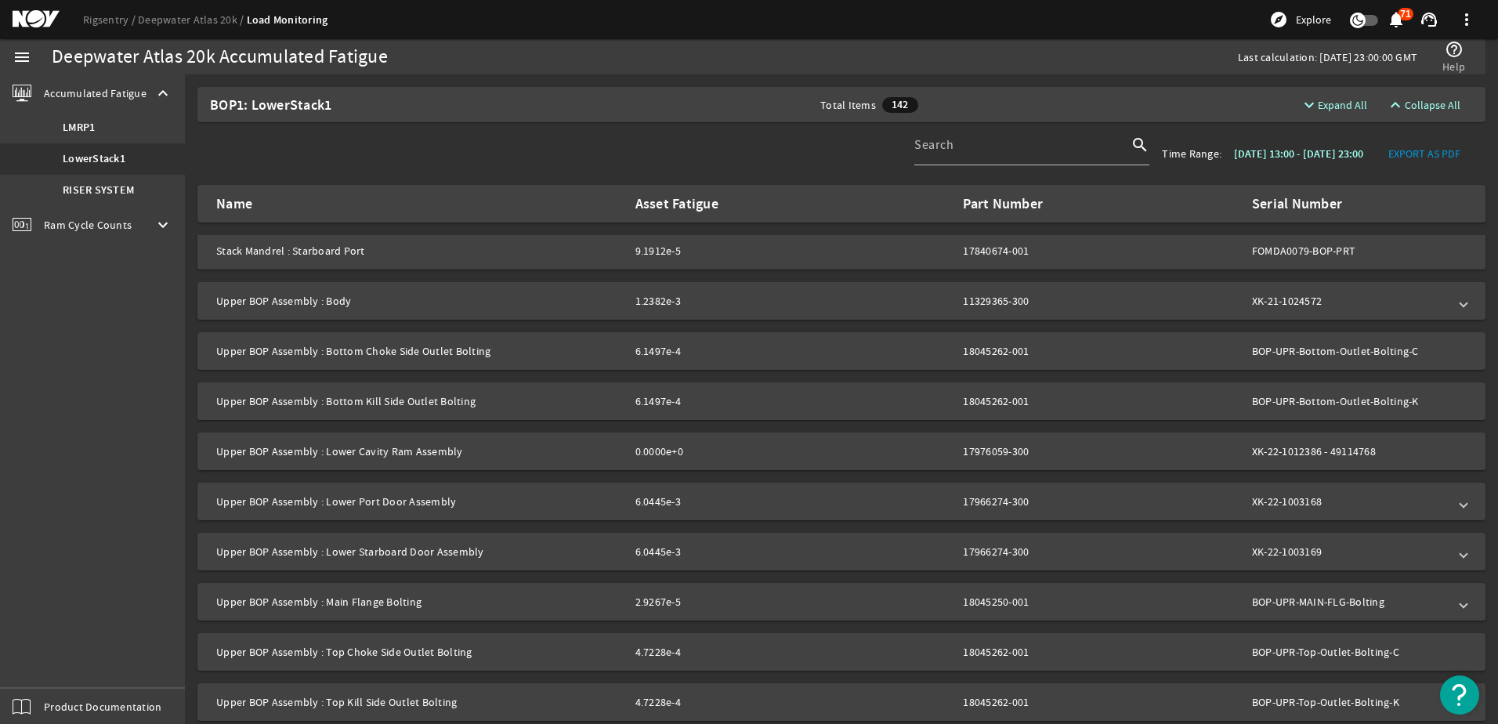
scroll to position [2037, 0]
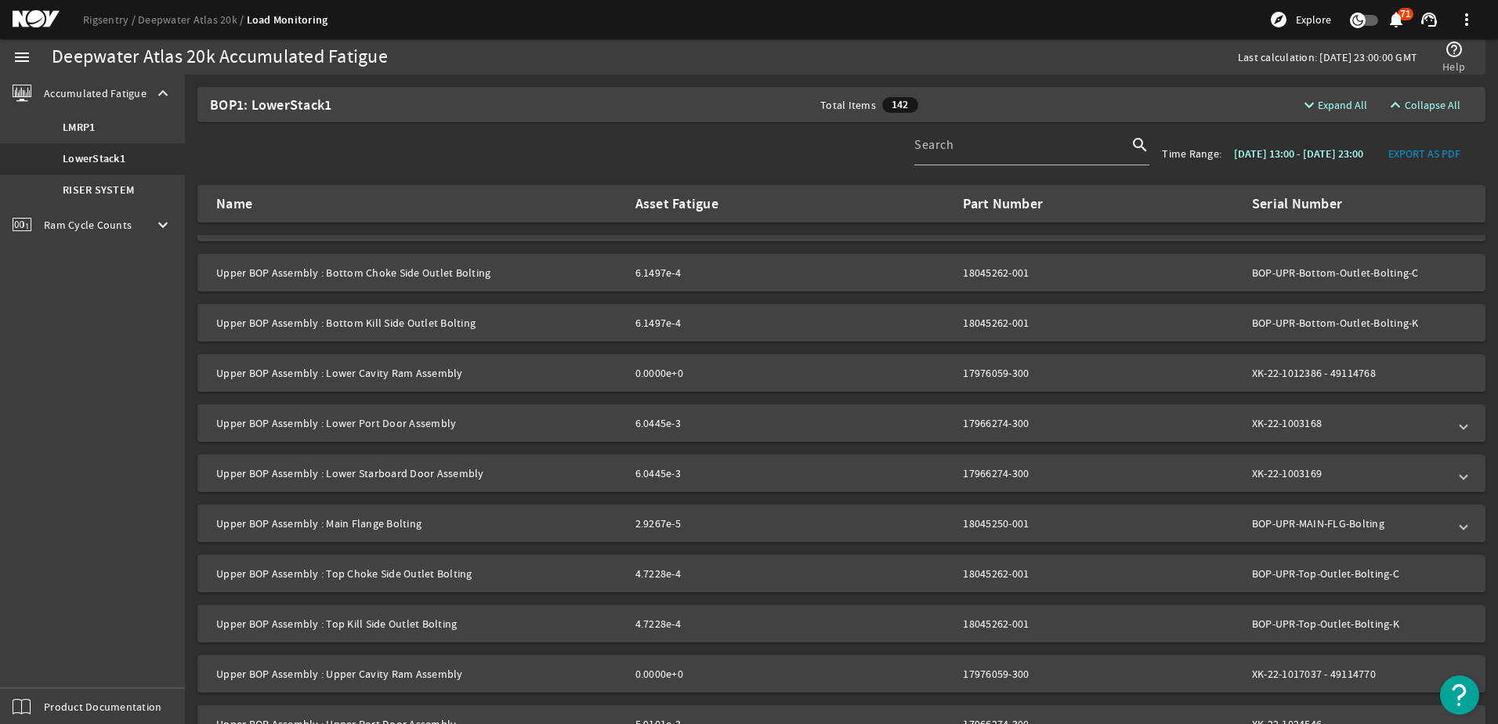
click at [559, 377] on mat-panel-title "Upper BOP Assembly : Lower Cavity Ram Assembly" at bounding box center [419, 373] width 407 height 16
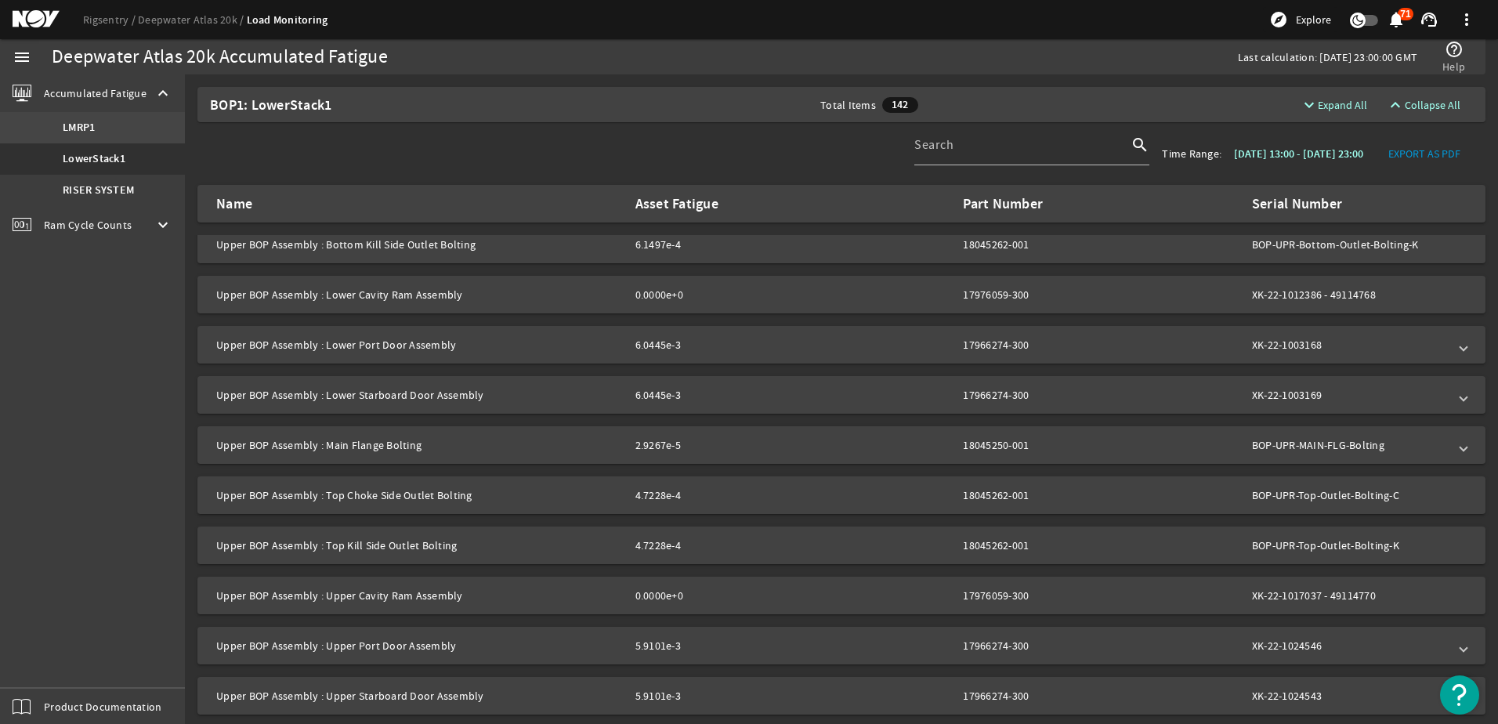
drag, startPoint x: 91, startPoint y: 125, endPoint x: 95, endPoint y: 132, distance: 8.1
click at [91, 125] on b "LMRP1" at bounding box center [79, 128] width 32 height 16
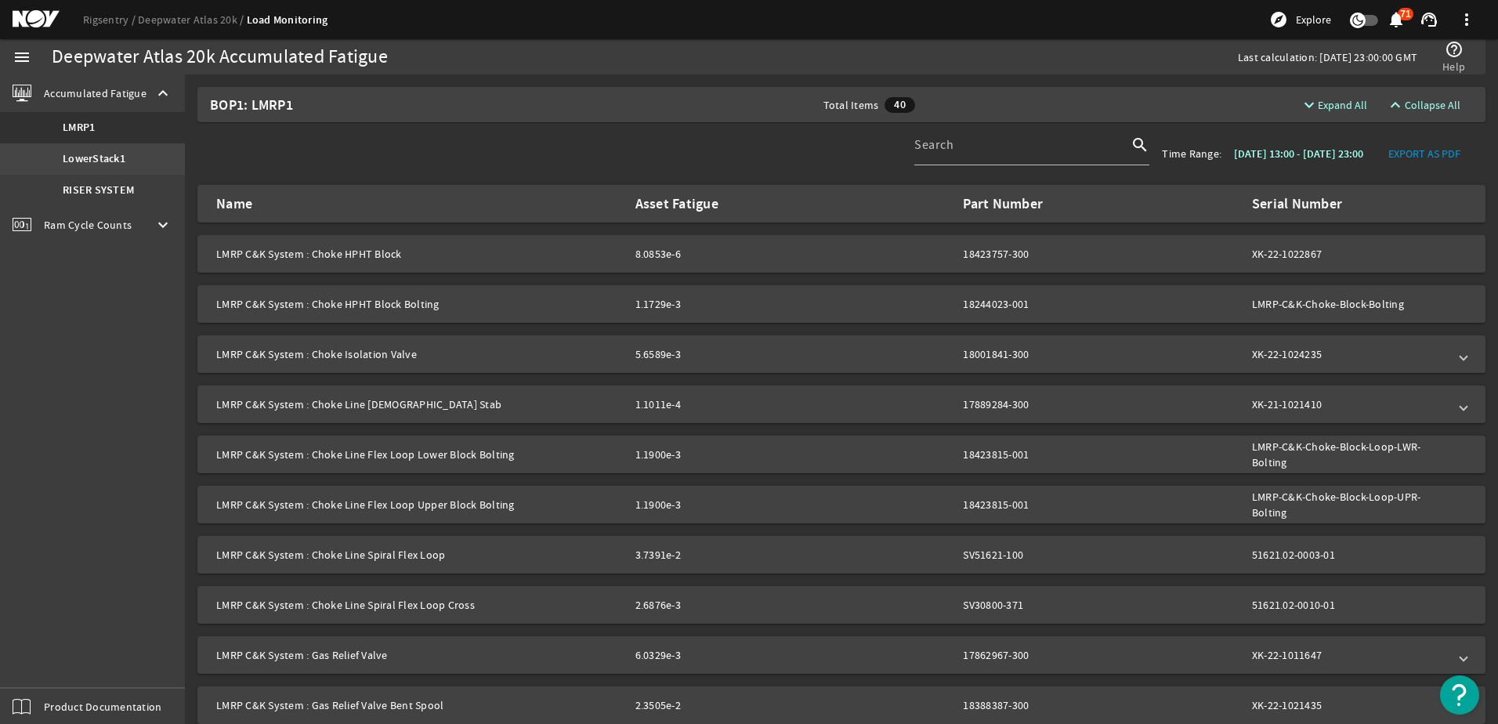
click at [80, 154] on b "LowerStack1" at bounding box center [94, 159] width 63 height 16
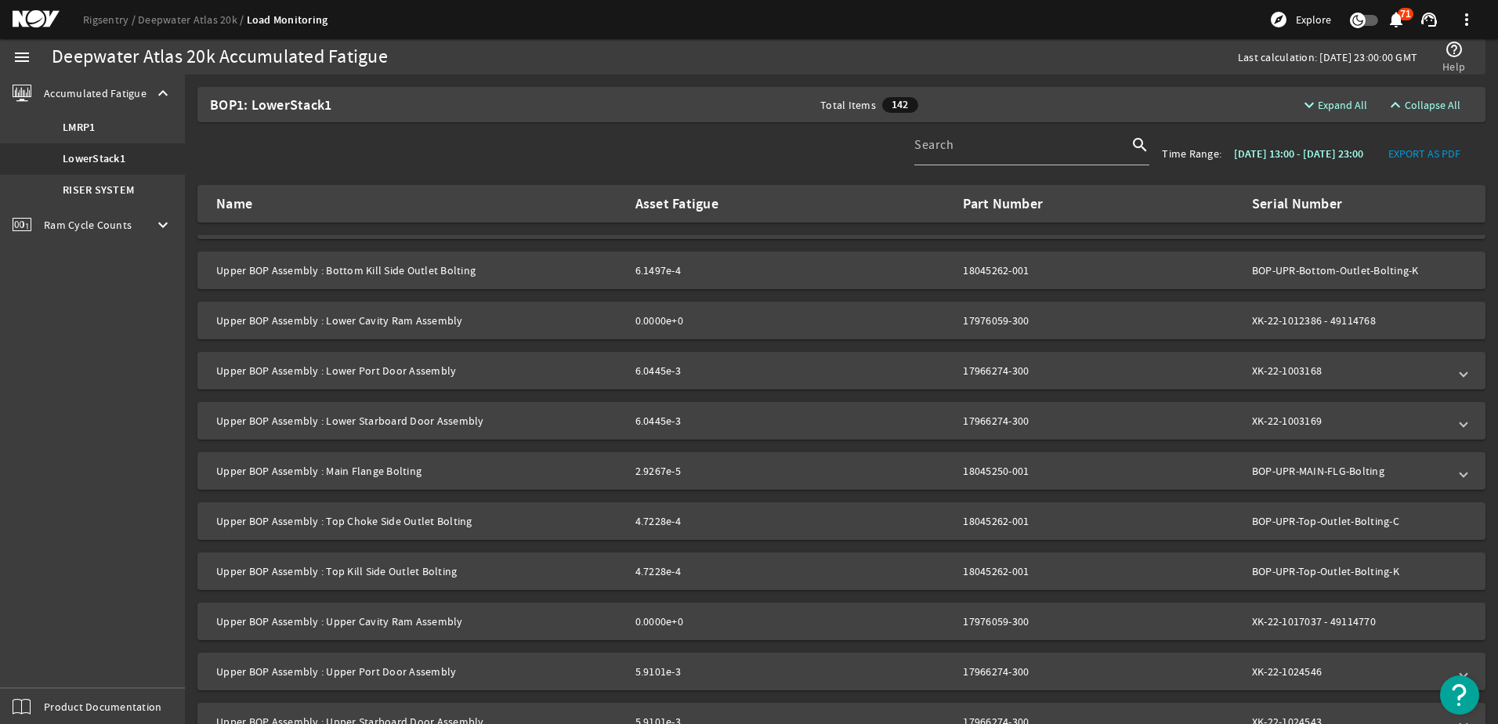
scroll to position [2062, 0]
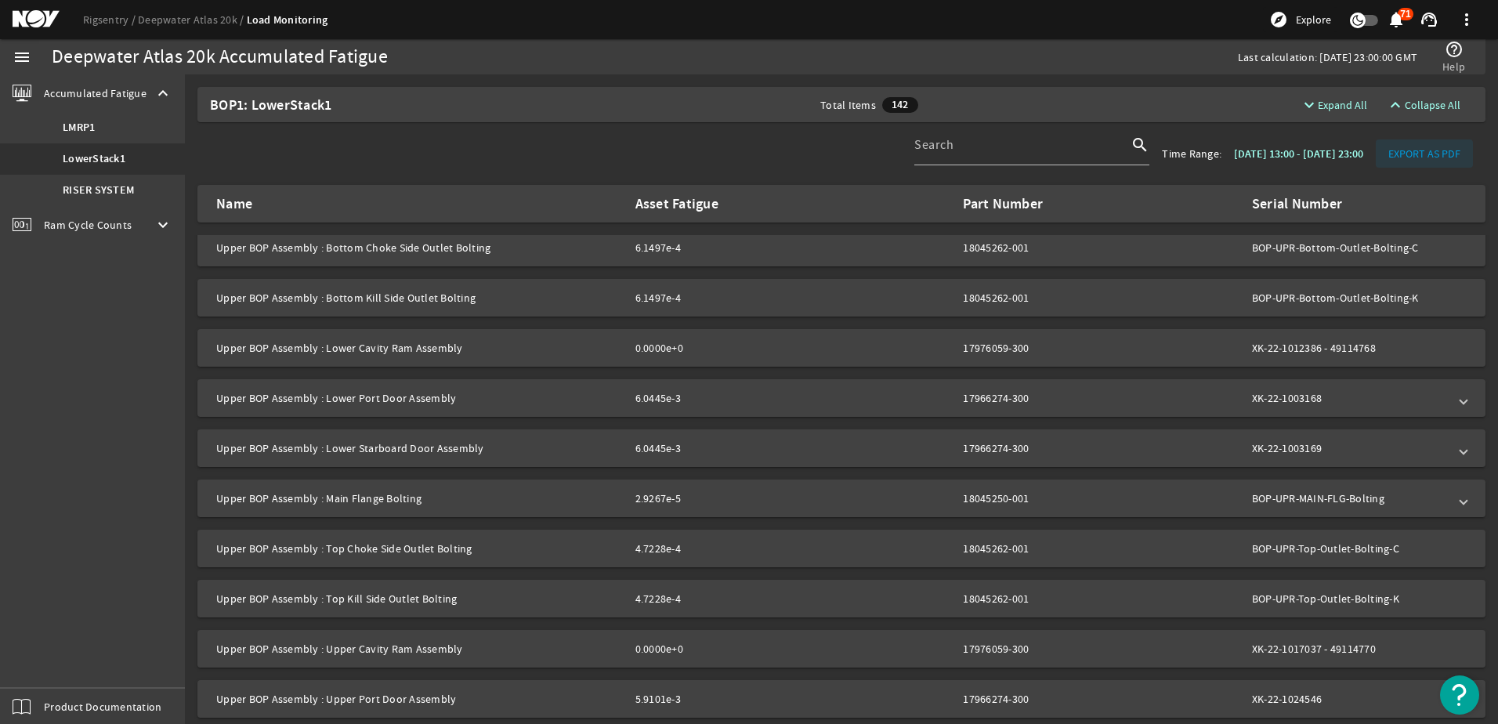
click at [1411, 157] on span "EXPORT AS PDF" at bounding box center [1425, 154] width 72 height 16
